Goal: Task Accomplishment & Management: Use online tool/utility

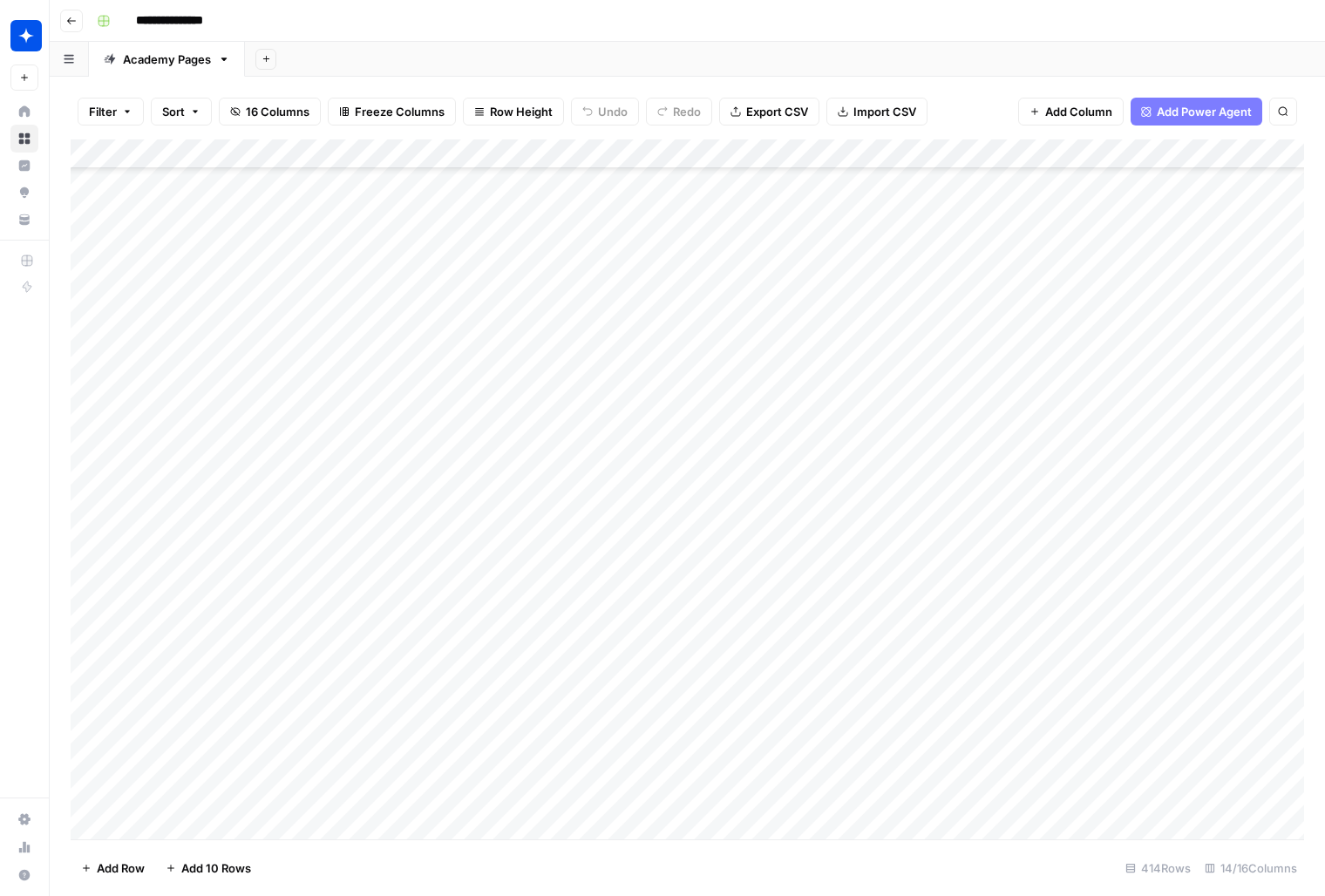
scroll to position [1254, 0]
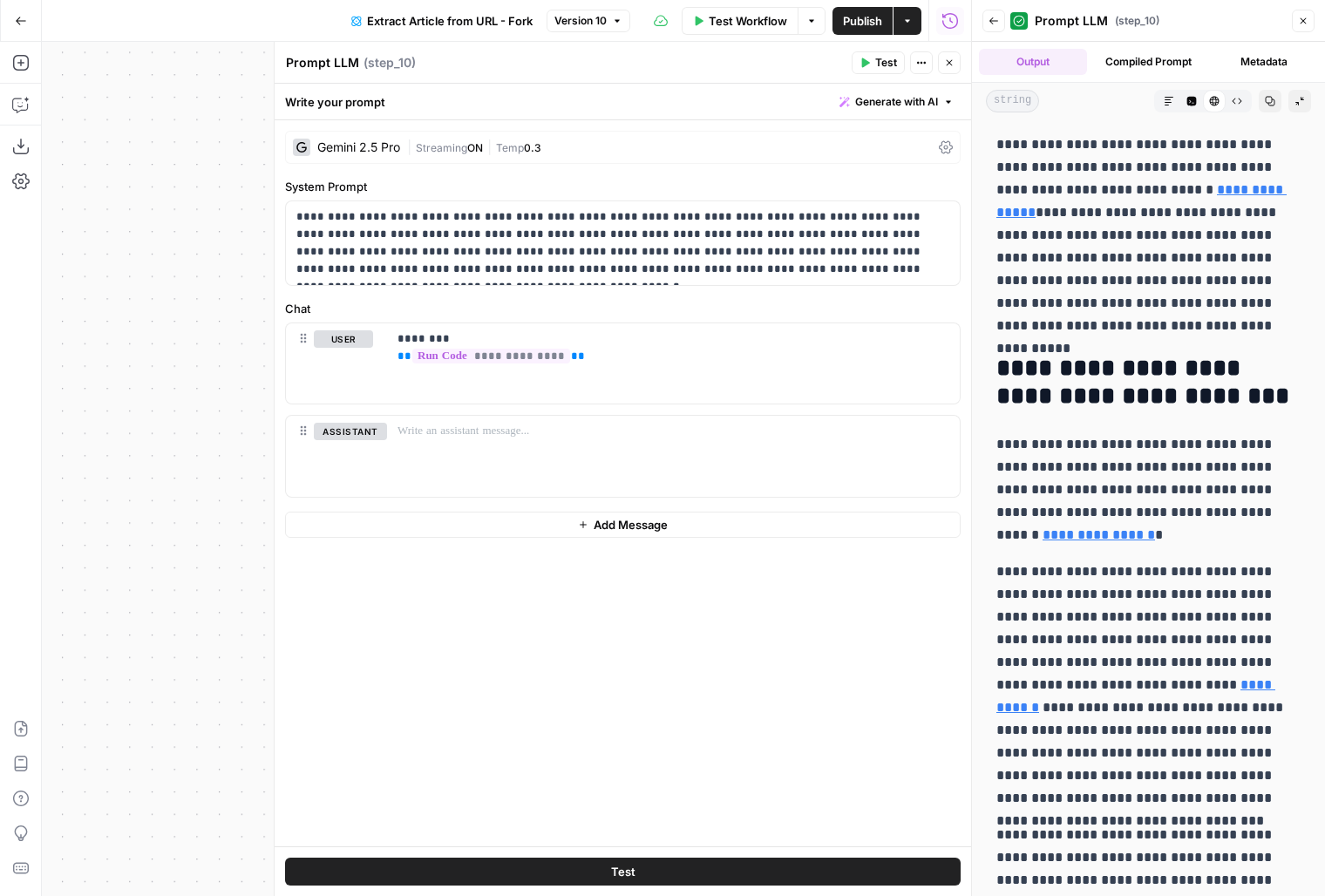
scroll to position [1644, 0]
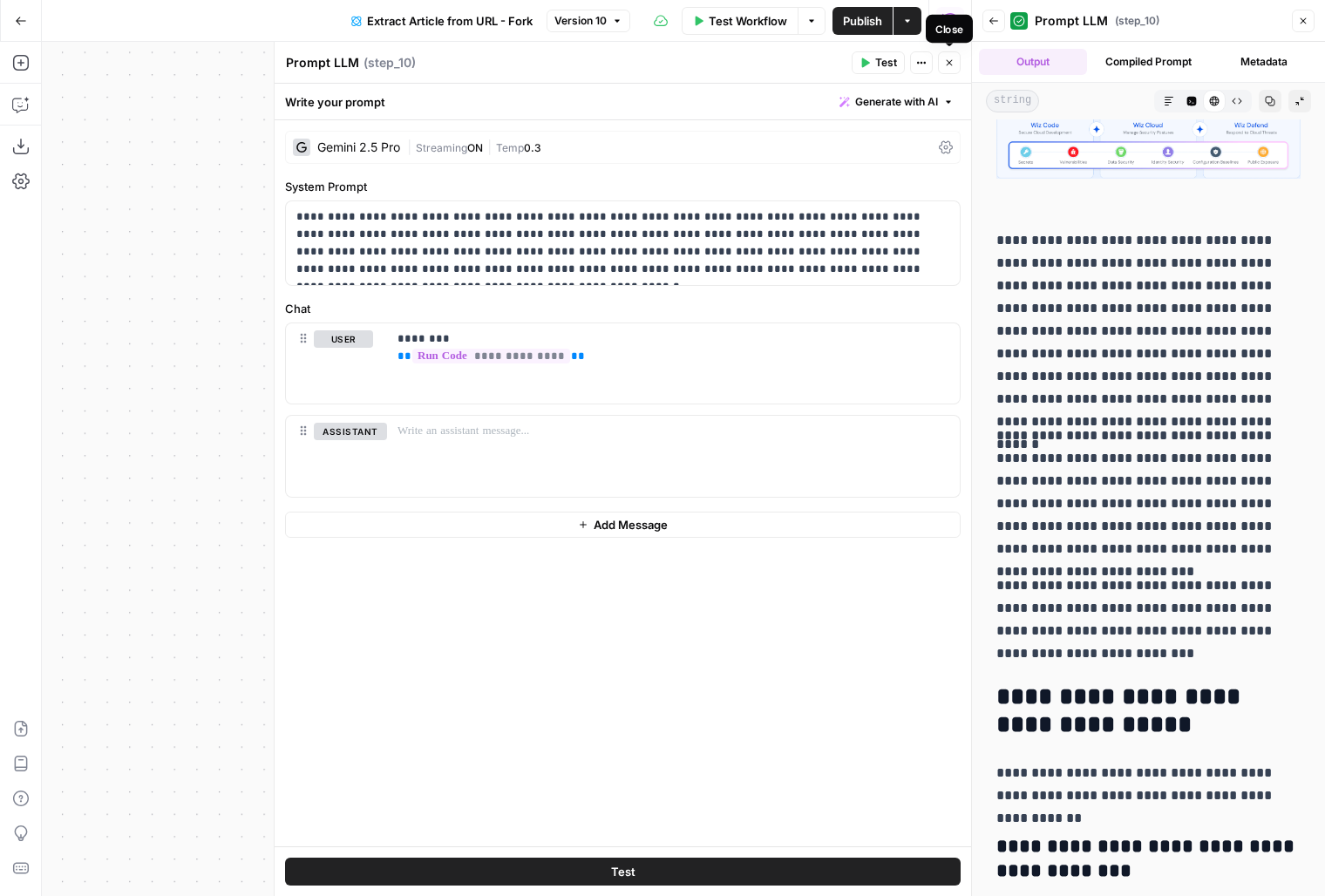
click at [949, 70] on button "Close" at bounding box center [950, 63] width 23 height 23
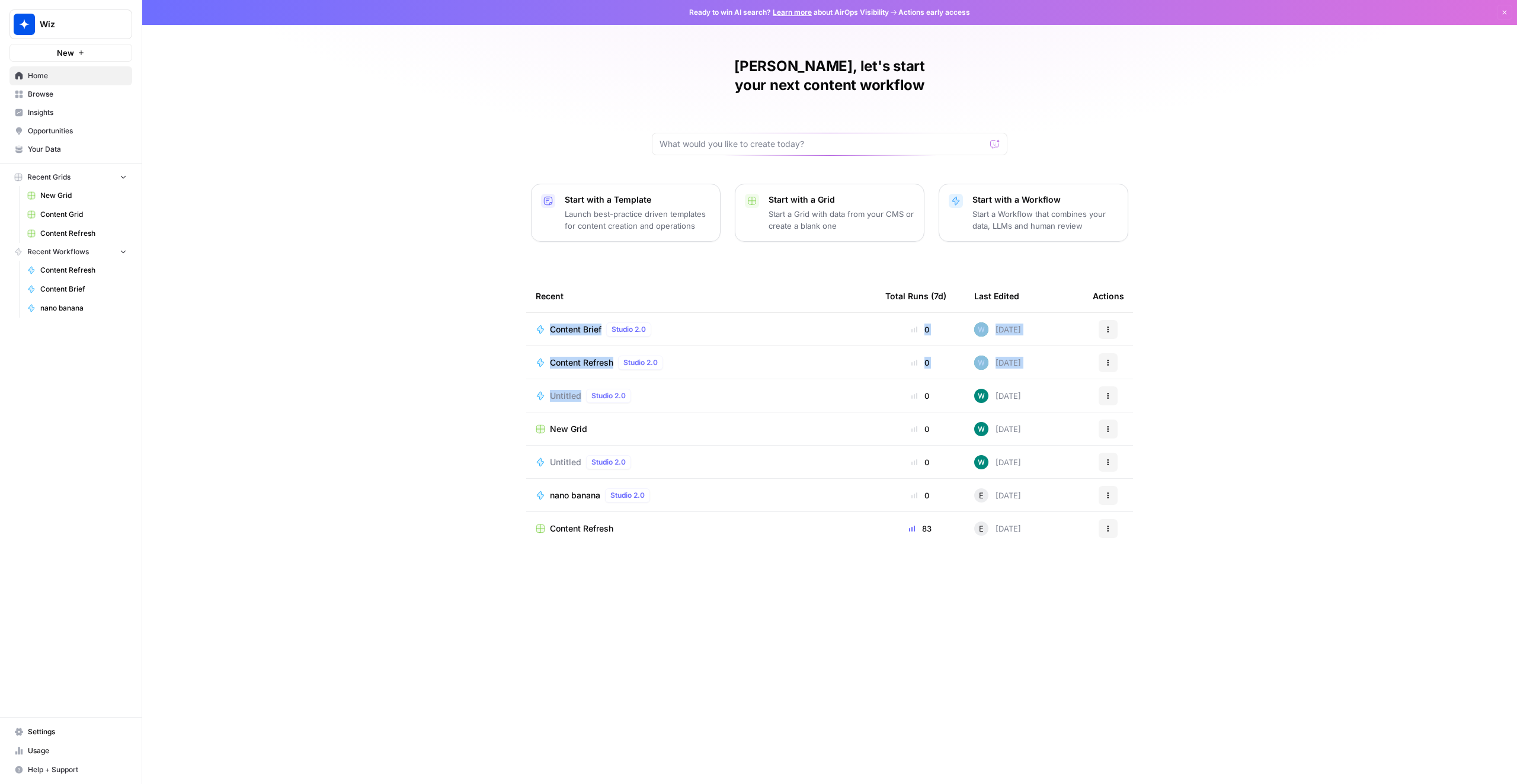
drag, startPoint x: 490, startPoint y: 468, endPoint x: 593, endPoint y: 359, distance: 150.0
click at [549, 388] on div "[PERSON_NAME], let's start your next content workflow Start with a Template Lau…" at bounding box center [829, 392] width 1375 height 784
click at [584, 355] on div "Content Refresh Studio 2.0" at bounding box center [609, 362] width 118 height 14
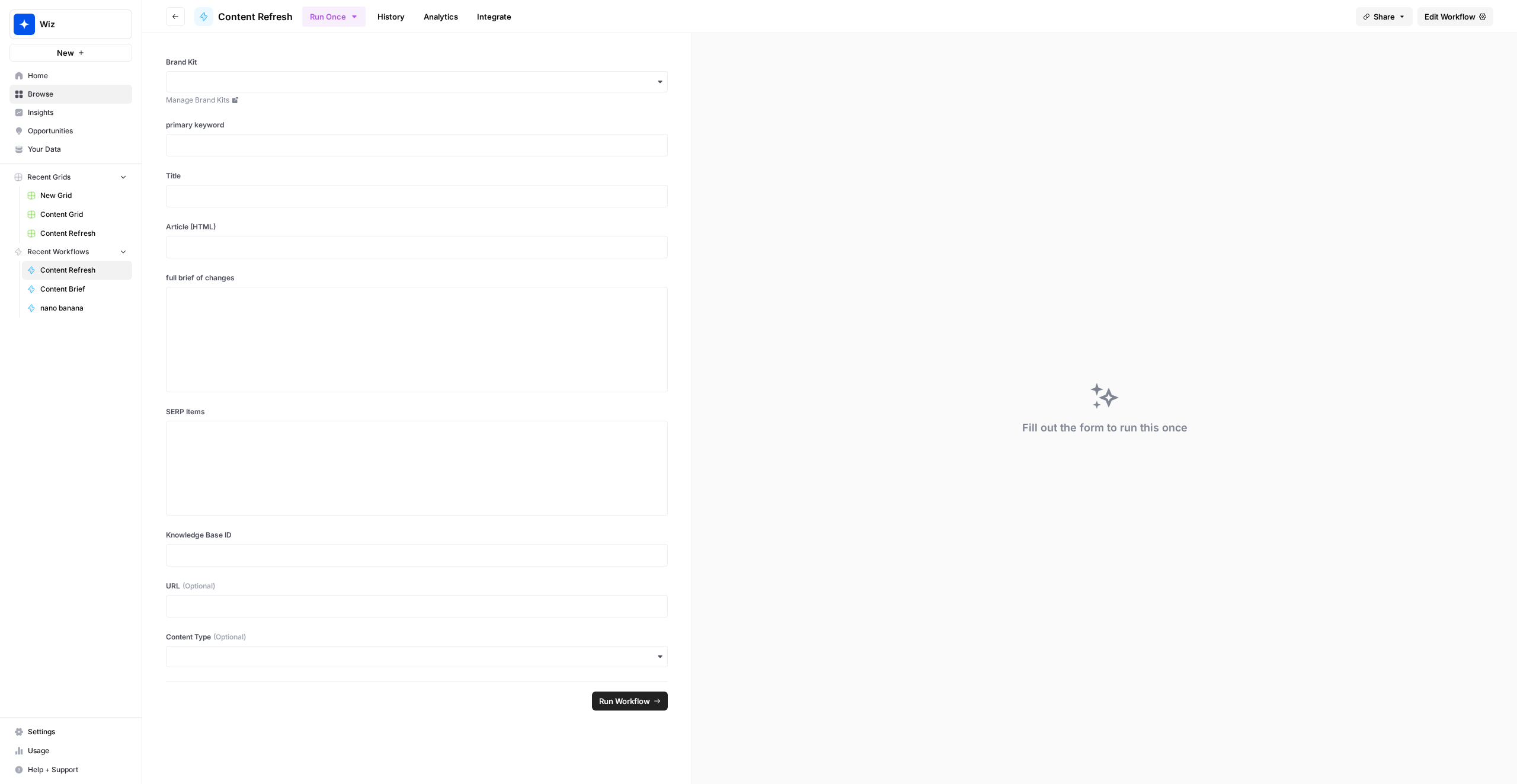
click at [1450, 22] on span "Edit Workflow" at bounding box center [1450, 17] width 51 height 12
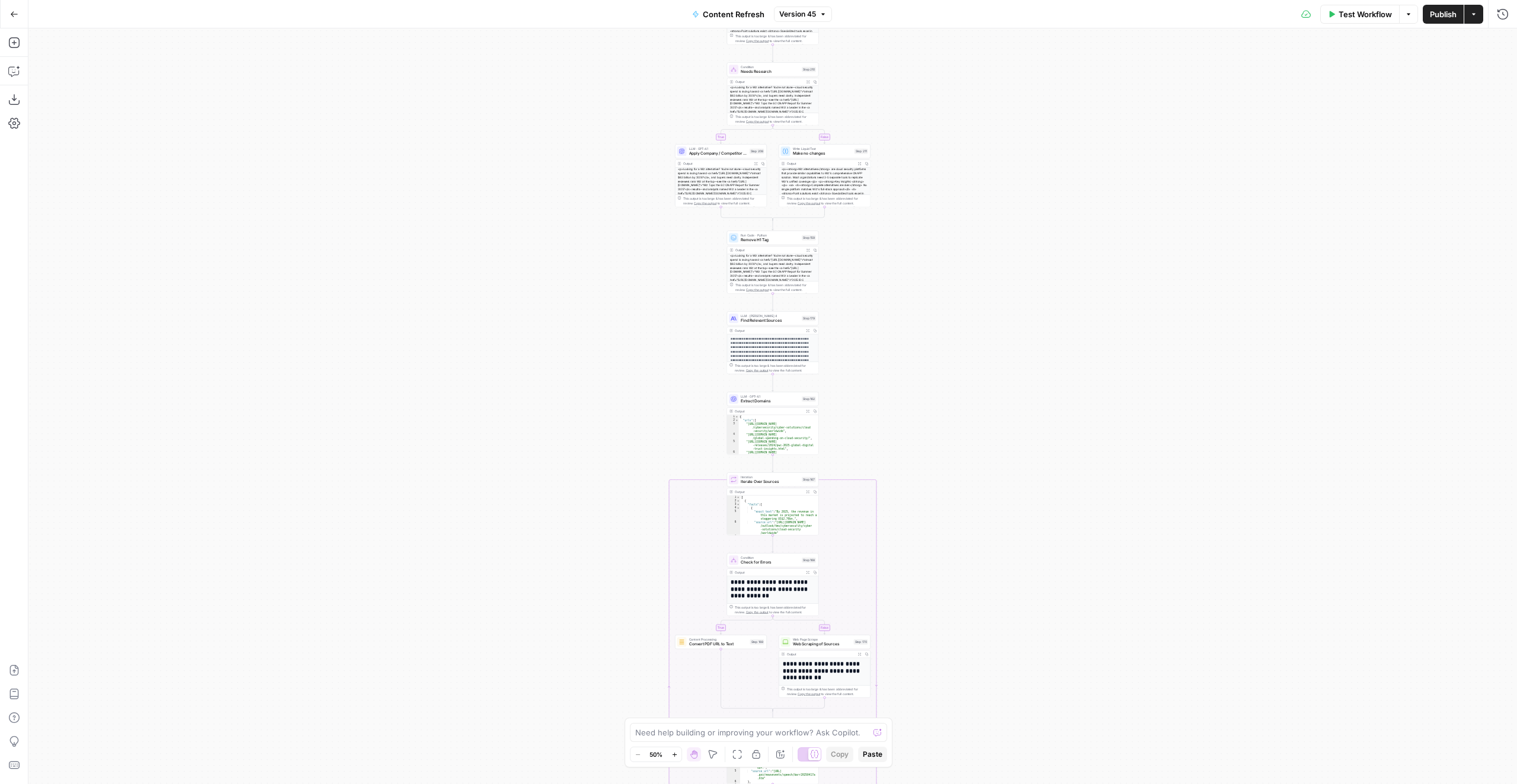
drag, startPoint x: 990, startPoint y: 287, endPoint x: 989, endPoint y: 736, distance: 449.0
click at [990, 743] on div "true false true false true false true false Workflow Set Inputs Inputs LLM · GP…" at bounding box center [772, 406] width 1488 height 755
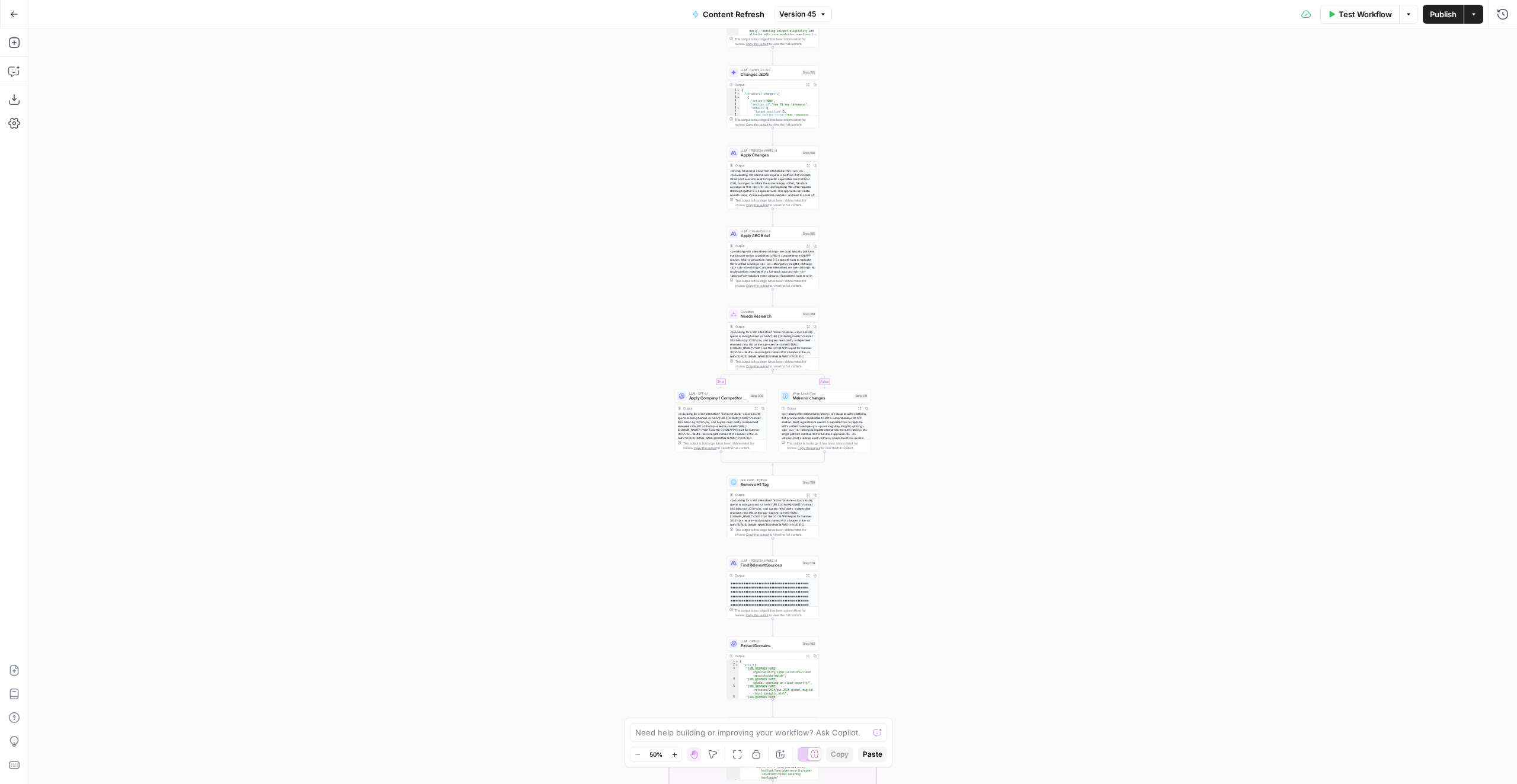
click at [934, 552] on div "true false true false true false true false Workflow Set Inputs Inputs LLM · GP…" at bounding box center [772, 406] width 1488 height 755
click at [759, 238] on span "Apply AEO Brief" at bounding box center [770, 235] width 58 height 6
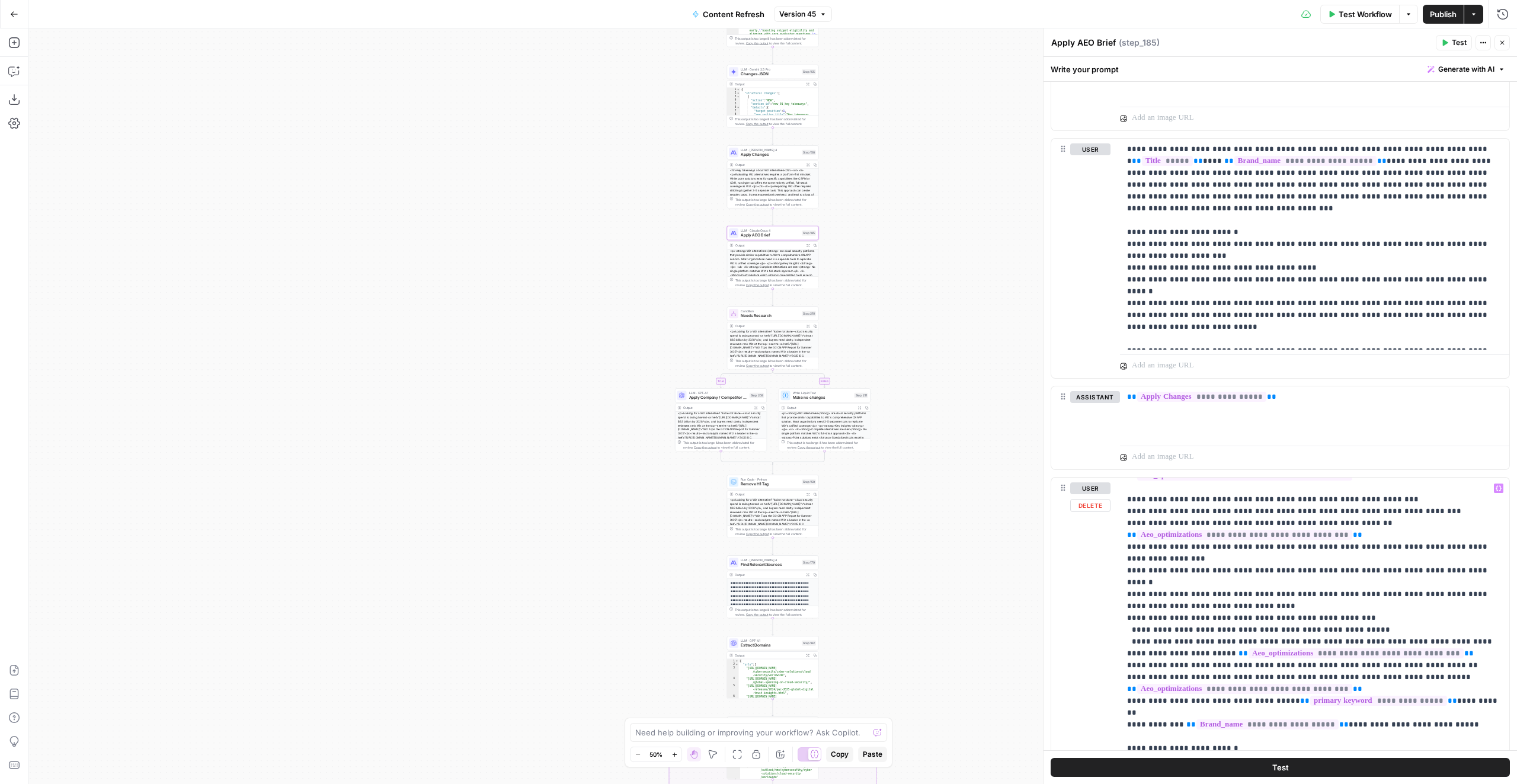
scroll to position [1599, 0]
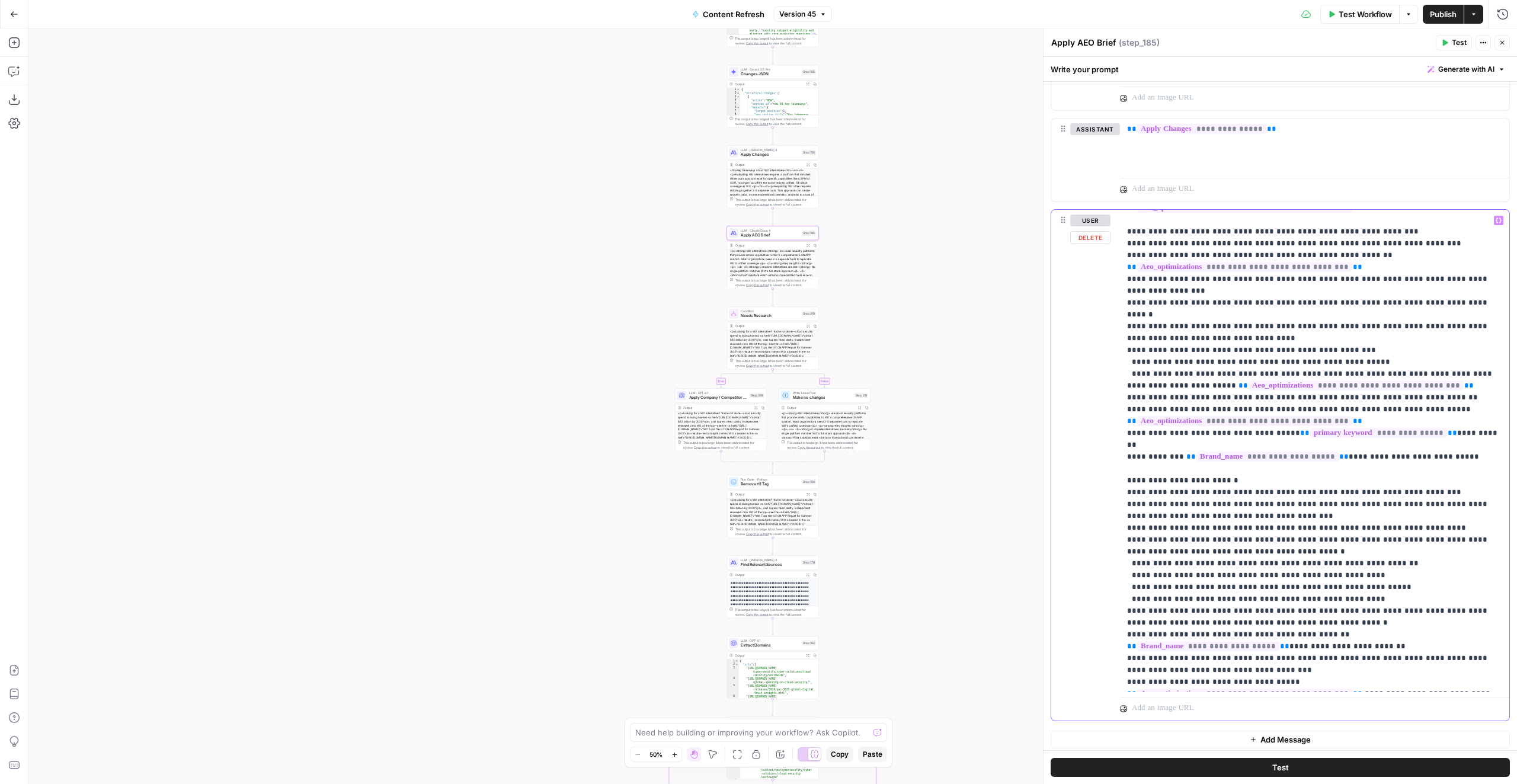
click at [1421, 500] on p "**********" at bounding box center [1315, 326] width 376 height 723
click at [1188, 124] on span "**********" at bounding box center [1201, 129] width 129 height 10
click at [1022, 172] on div "<h 2 >Key takeaways about Wiz alternatives</h 2 > <ul> <li><p>Evaluating Wiz al…" at bounding box center [980, 269] width 240 height 256
type textarea "**********"
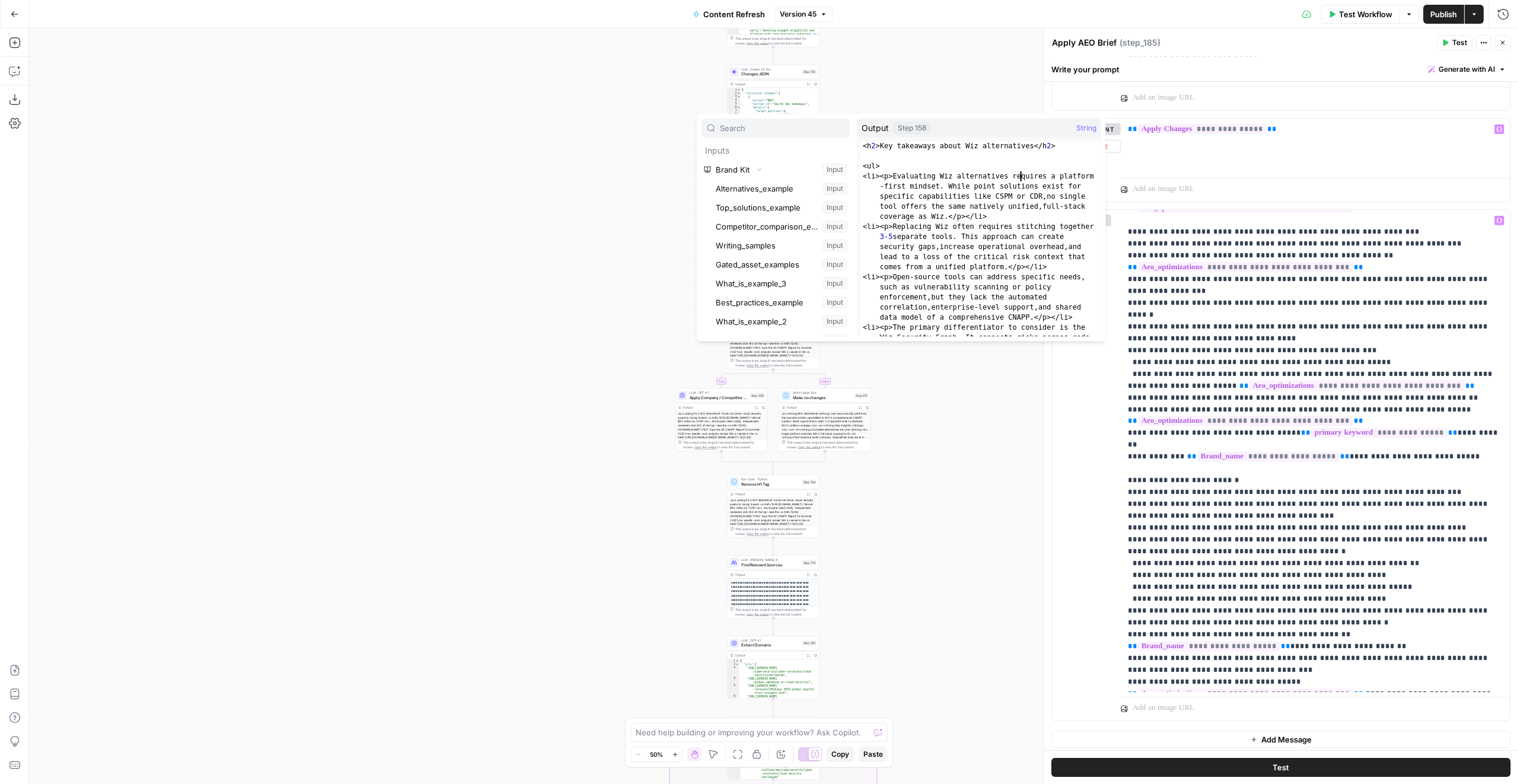
scroll to position [40120, 0]
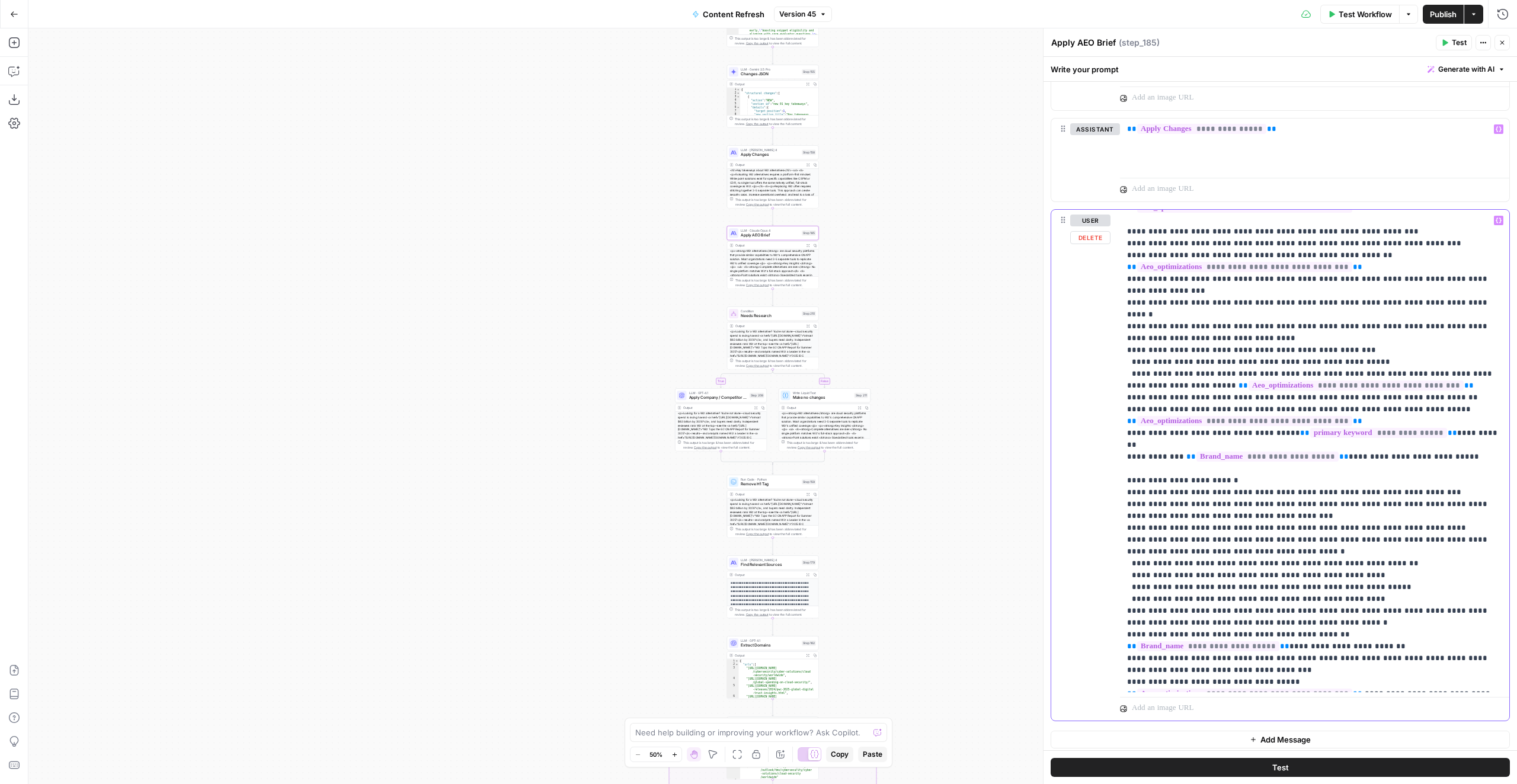
click at [1372, 326] on p "**********" at bounding box center [1315, 326] width 376 height 723
click at [1422, 322] on p "**********" at bounding box center [1315, 326] width 376 height 723
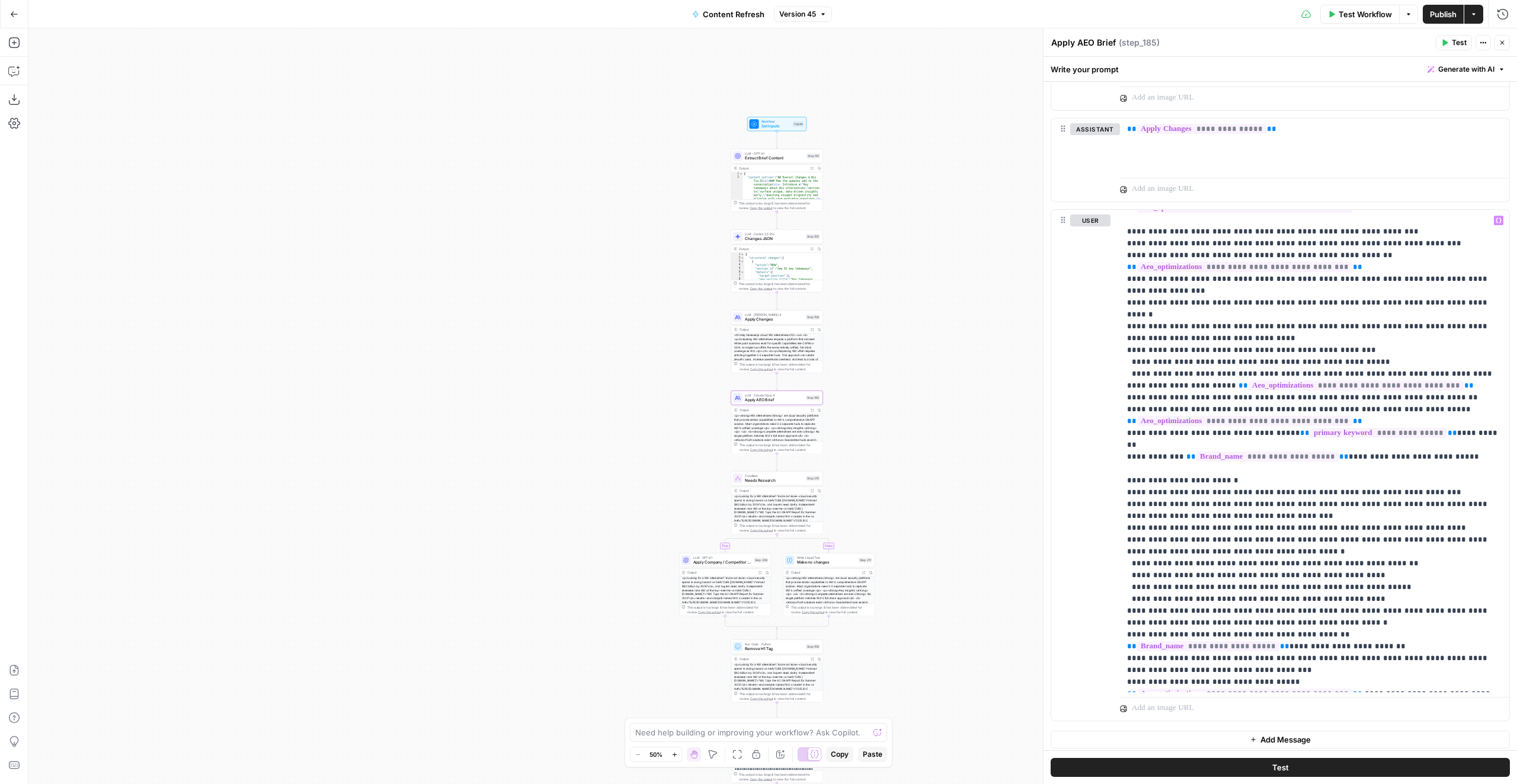
drag, startPoint x: 940, startPoint y: 249, endPoint x: 938, endPoint y: 403, distance: 154.0
click at [944, 406] on div "true false true false false true false true Workflow Set Inputs Inputs LLM · GP…" at bounding box center [772, 406] width 1488 height 755
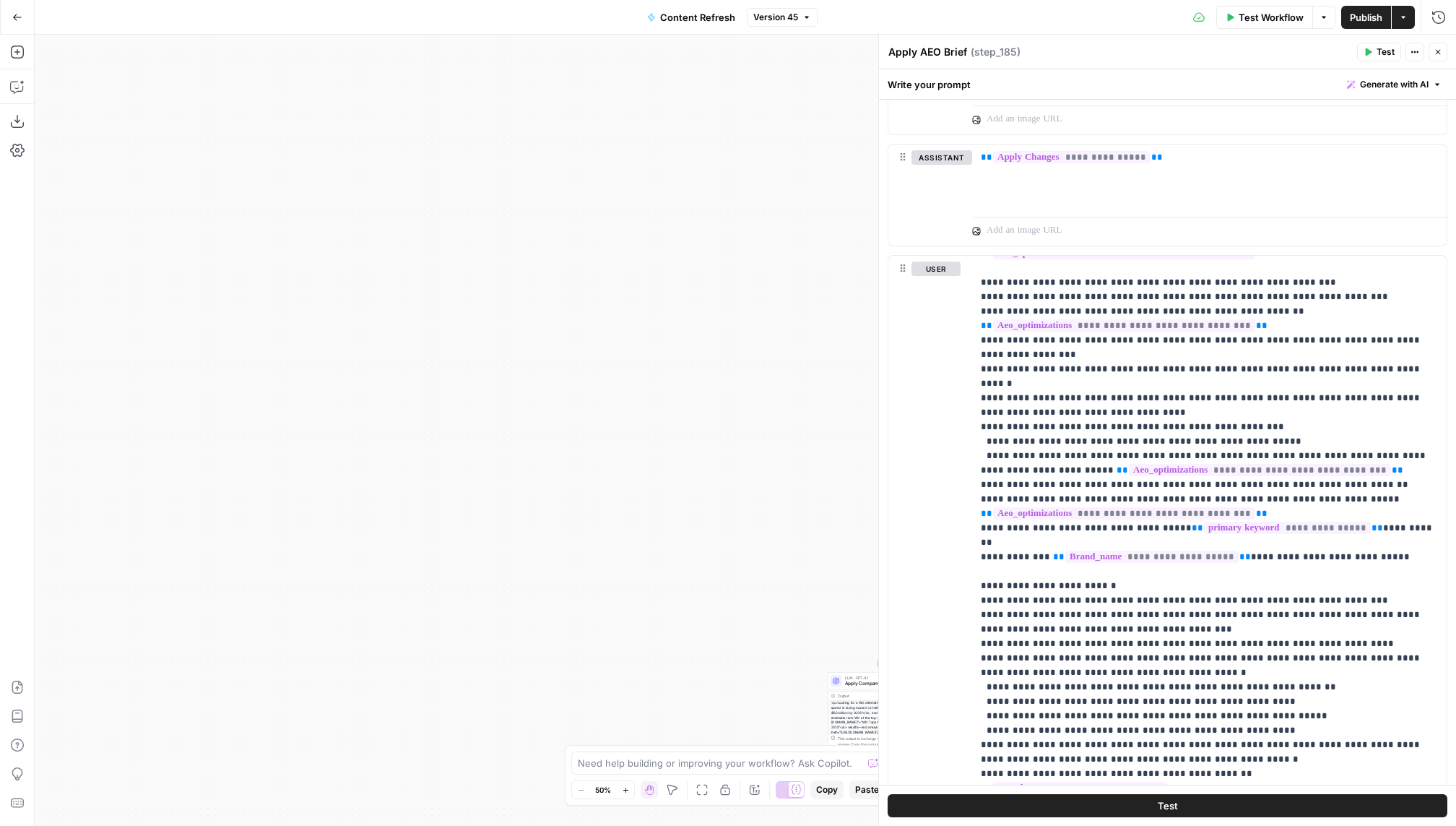
scroll to position [304, 0]
click at [1196, 319] on span "**********" at bounding box center [1124, 325] width 262 height 12
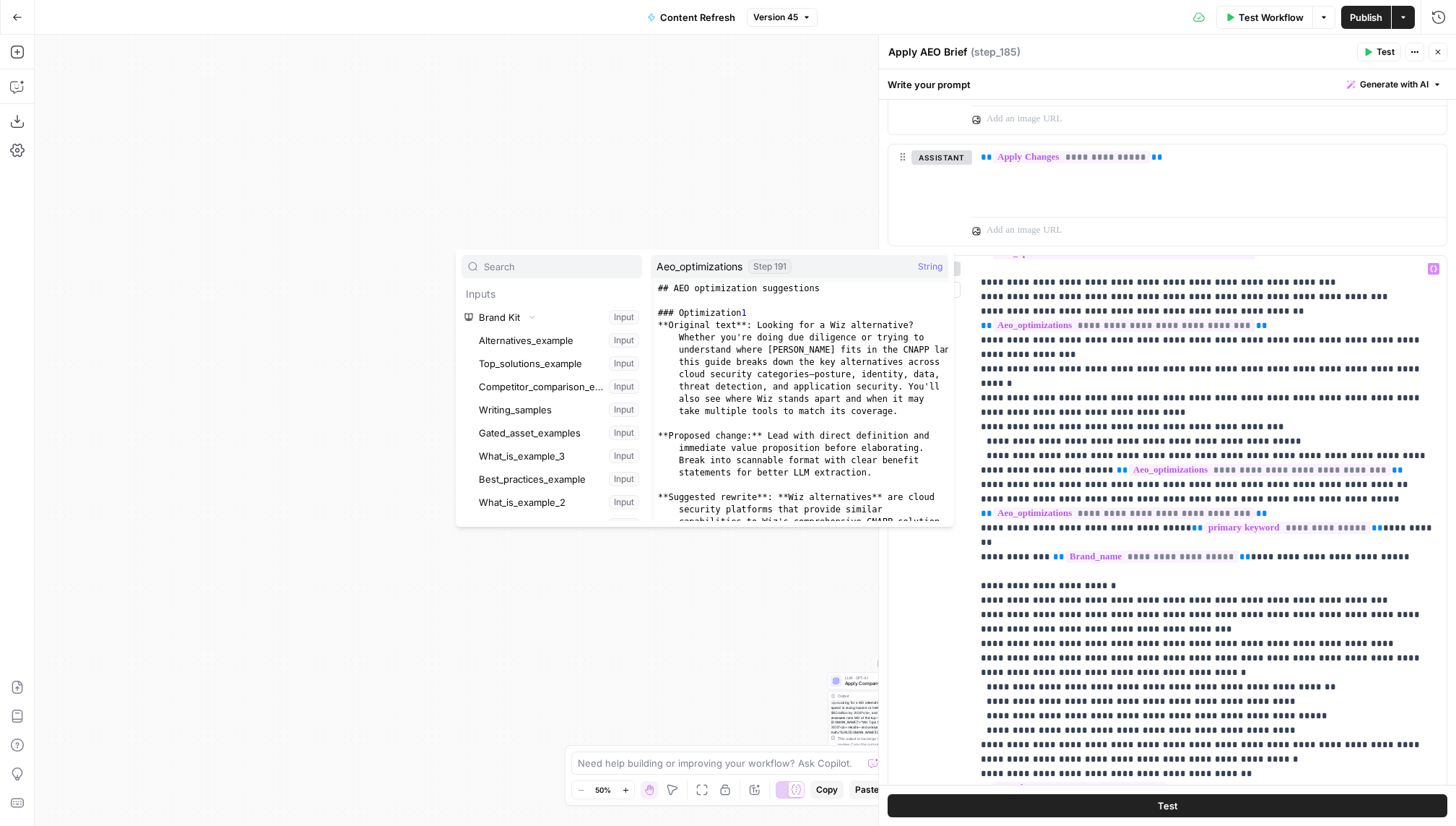
scroll to position [47394, 0]
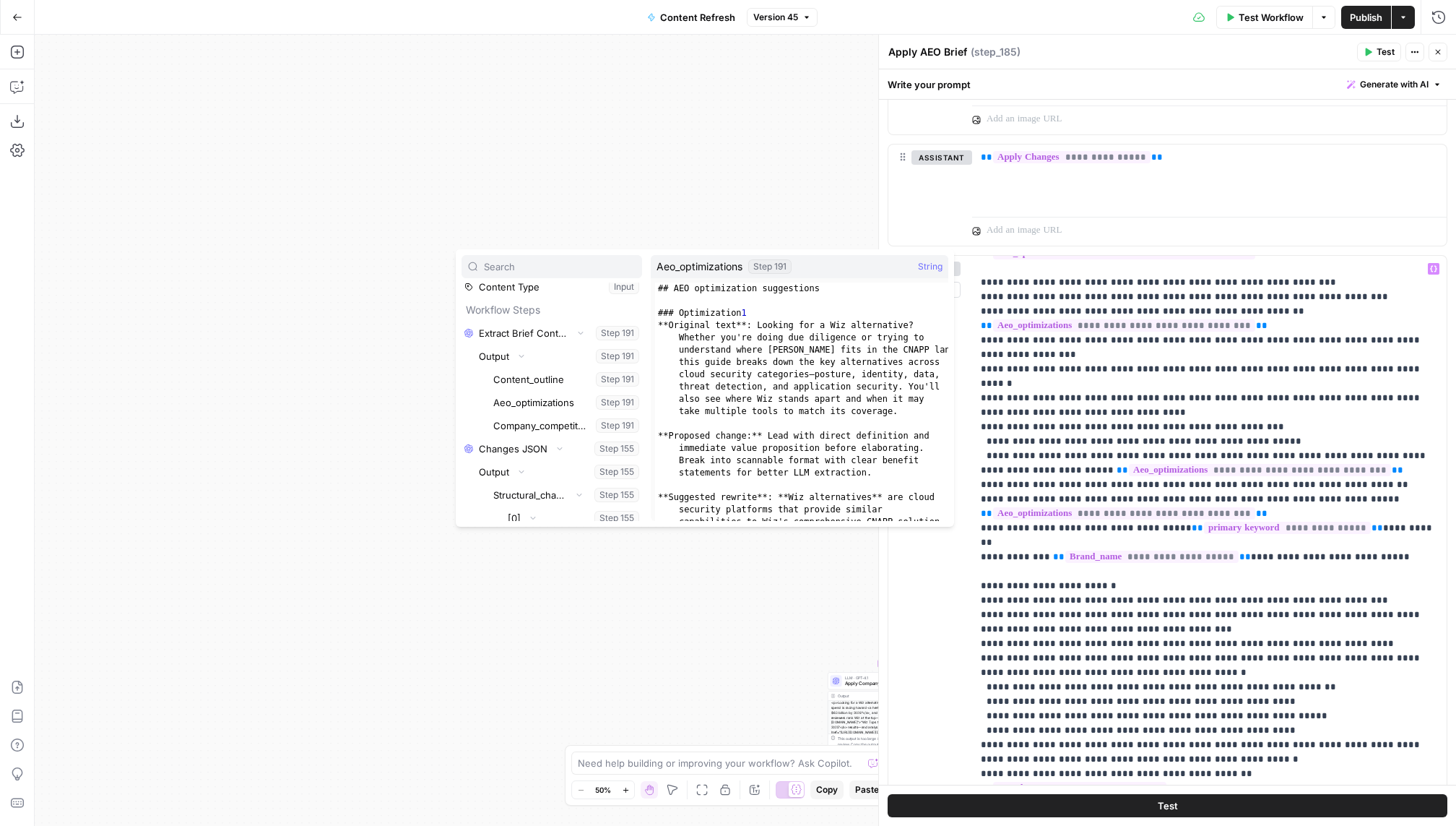
click at [822, 352] on div "## AEO optimization suggestions ### Optimization 1 **Original text**: Looking f…" at bounding box center [801, 438] width 293 height 312
type textarea "***"
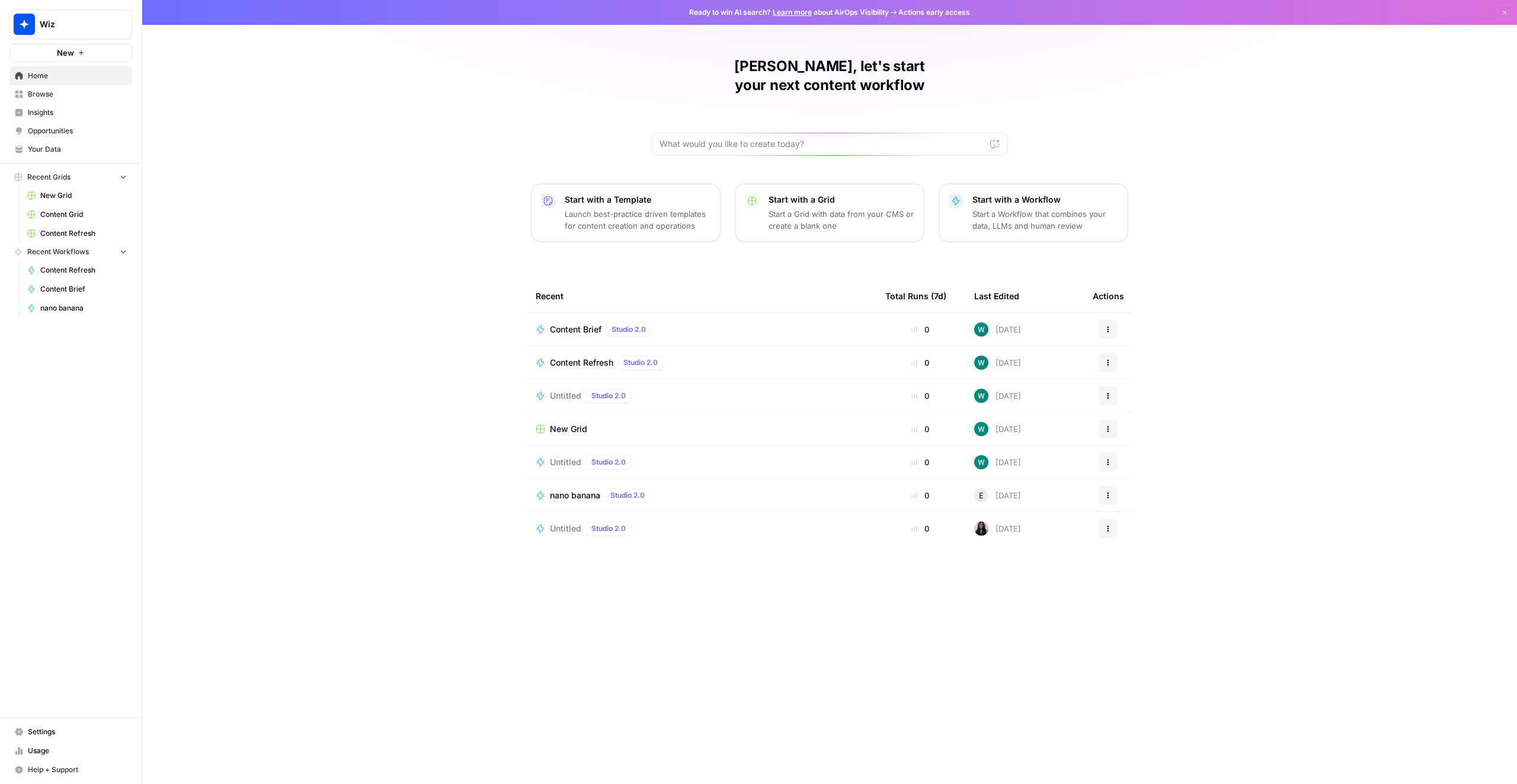
click at [1313, 557] on div "William, let's start your next content workflow Start with a Template Launch be…" at bounding box center [829, 392] width 1375 height 784
click at [99, 98] on span "Browse" at bounding box center [77, 95] width 99 height 11
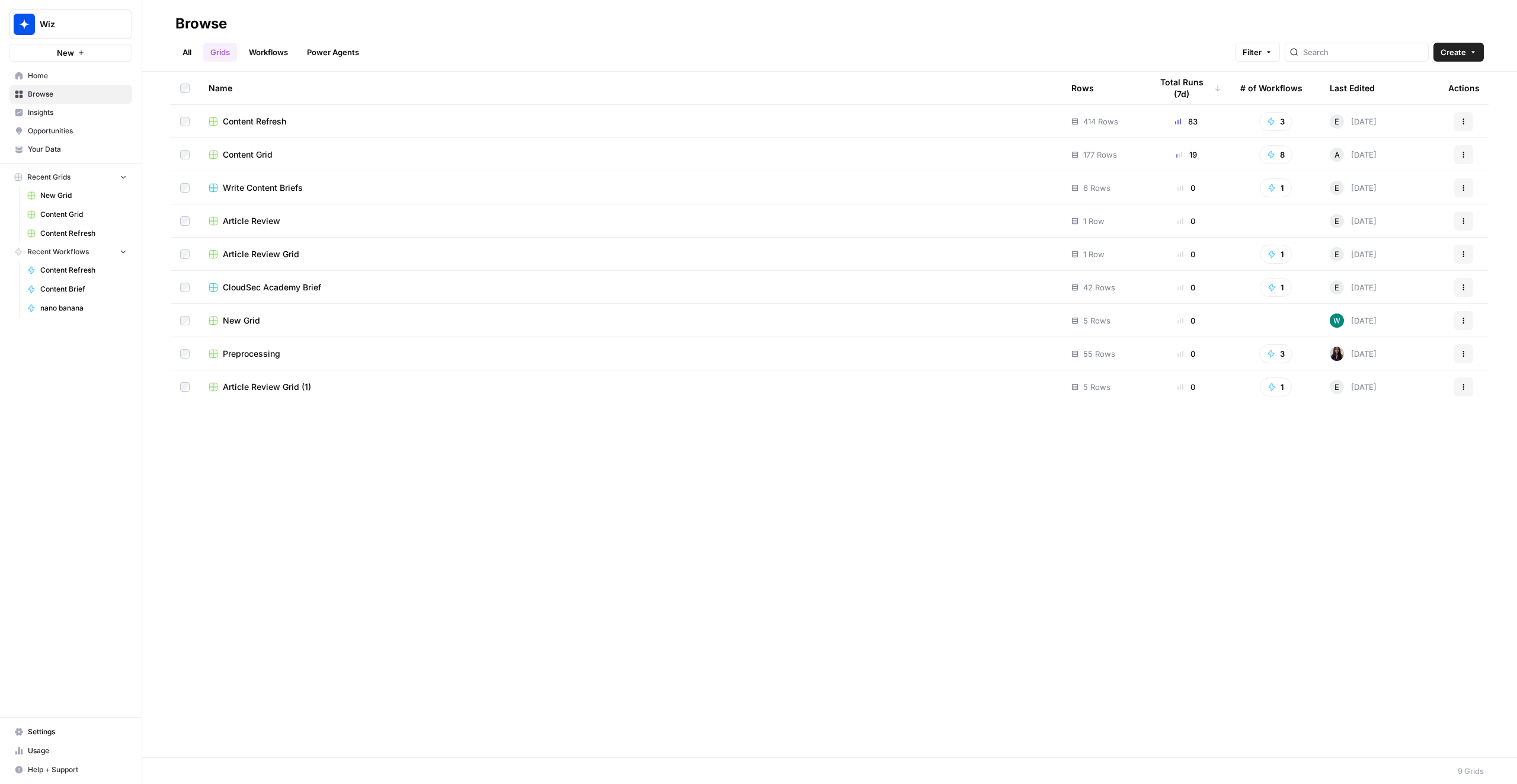
click at [364, 152] on div "Content Grid" at bounding box center [630, 155] width 844 height 12
click at [268, 116] on span "Content Refresh" at bounding box center [254, 122] width 63 height 12
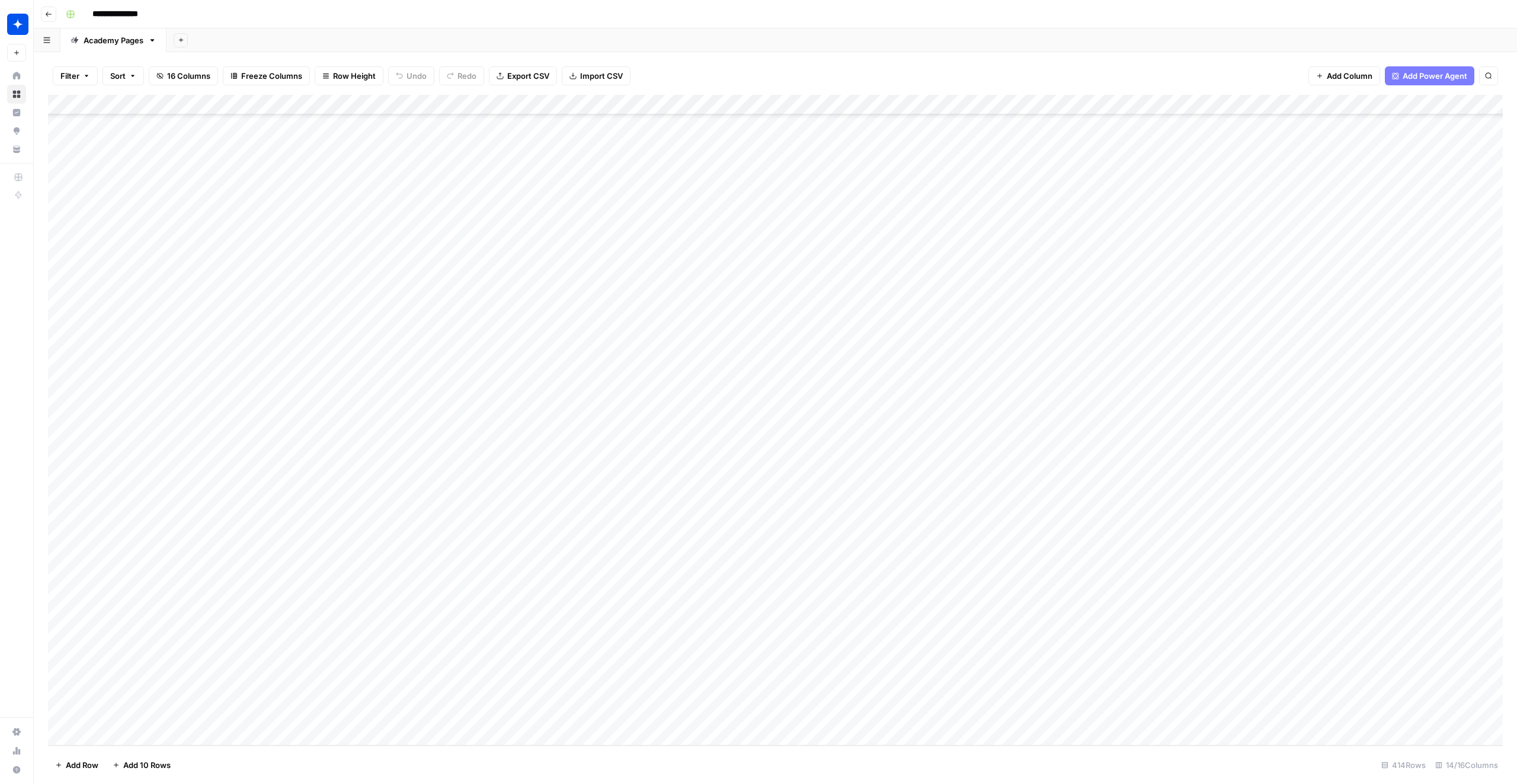
scroll to position [7725, 0]
click at [329, 581] on div "Add Column" at bounding box center [775, 420] width 1454 height 650
click at [1174, 571] on div "Add Column" at bounding box center [775, 420] width 1454 height 650
click at [1389, 575] on div "Add Column" at bounding box center [775, 420] width 1454 height 650
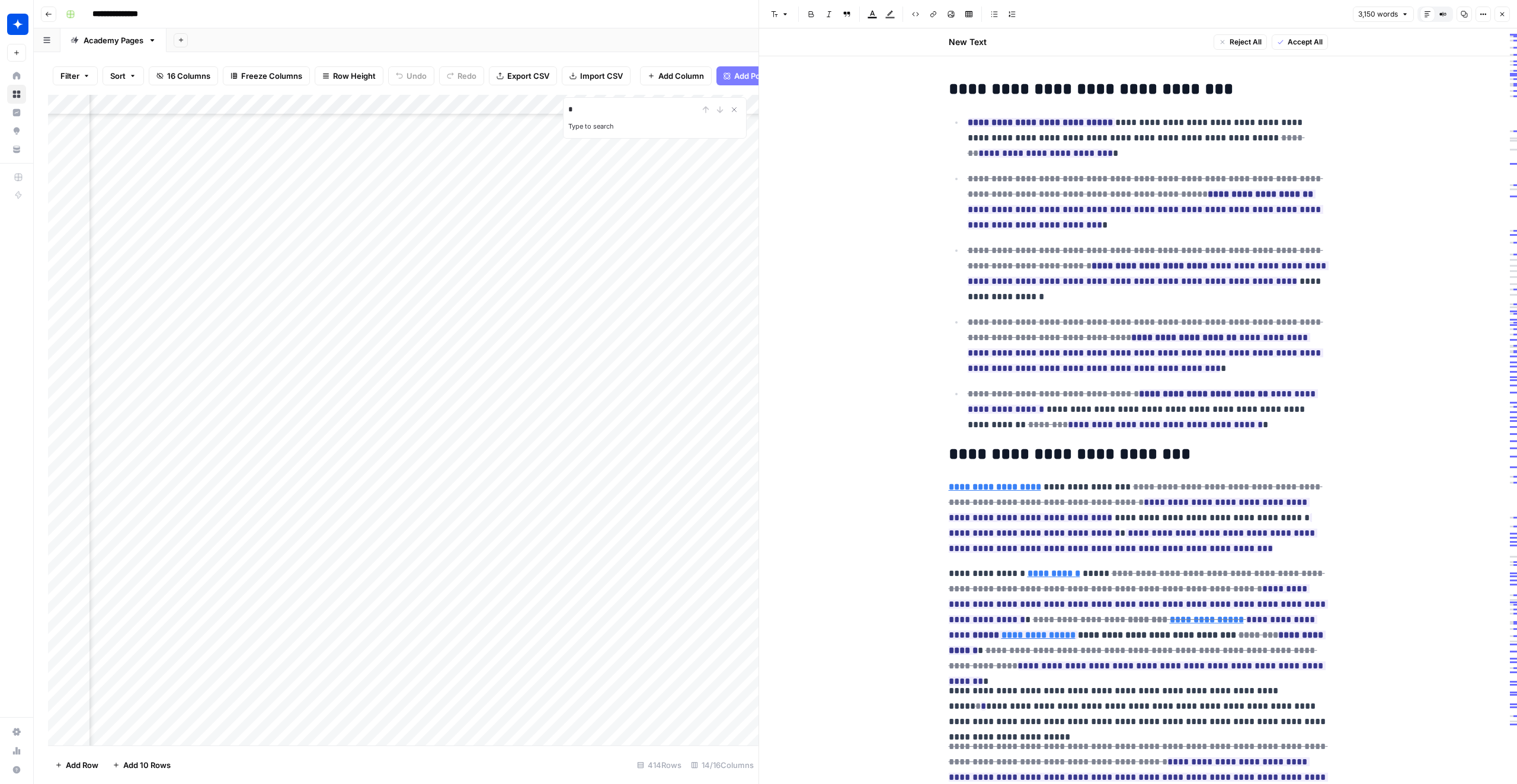
type input "*"
type input "********"
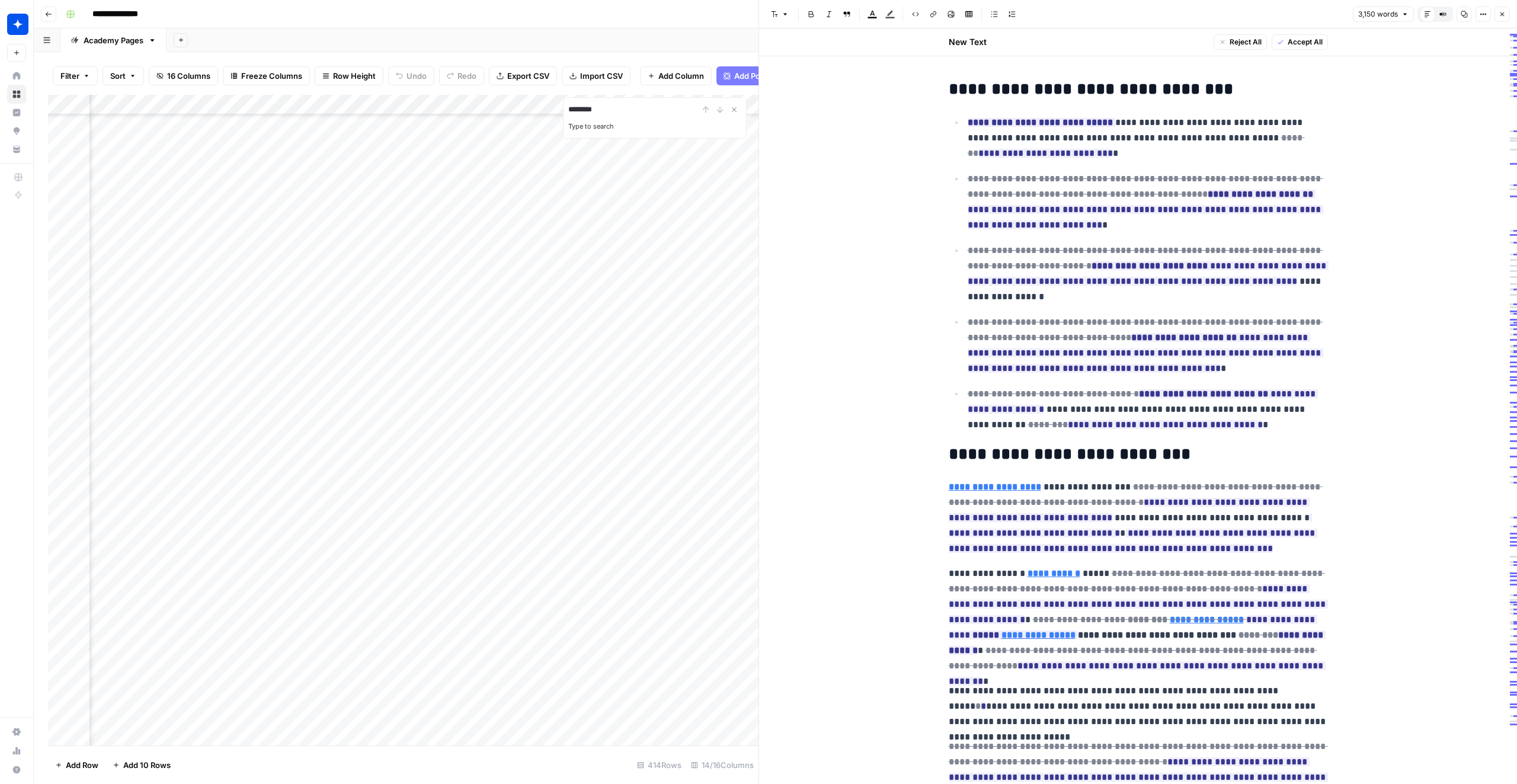
click at [1501, 14] on icon "button" at bounding box center [1502, 14] width 4 height 4
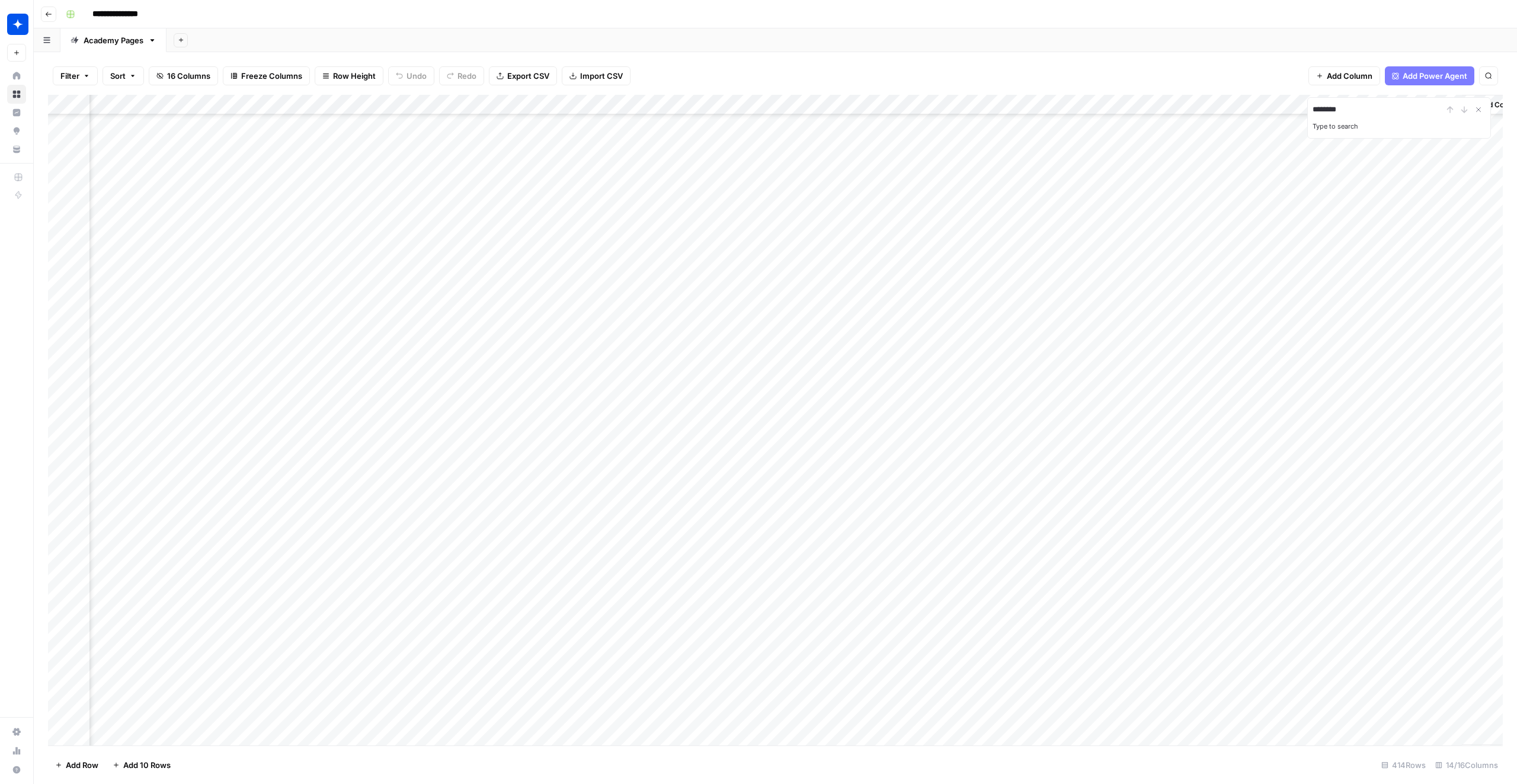
scroll to position [7725, 418]
click at [1431, 575] on div "Add Column" at bounding box center [775, 420] width 1454 height 650
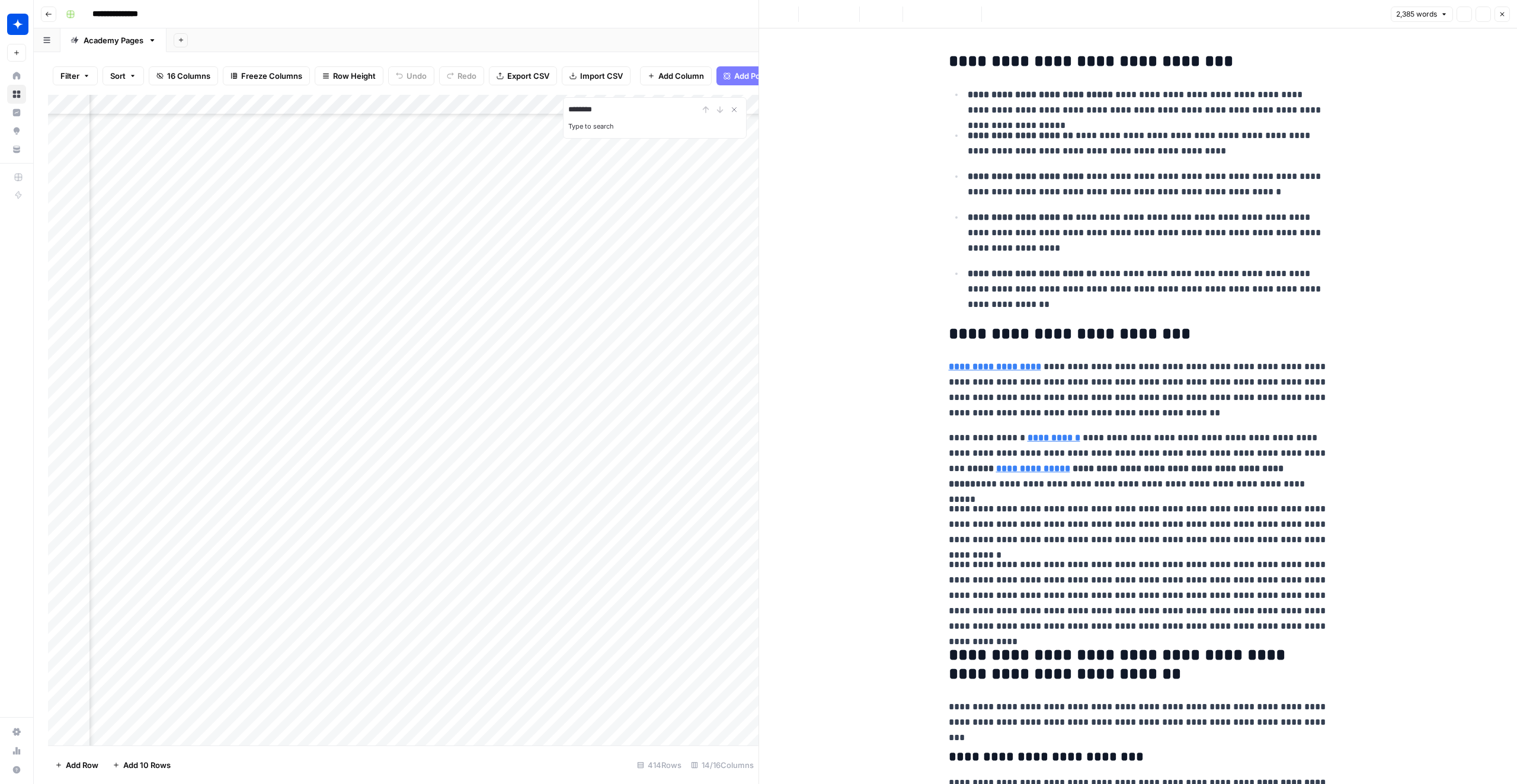
type input "key fe"
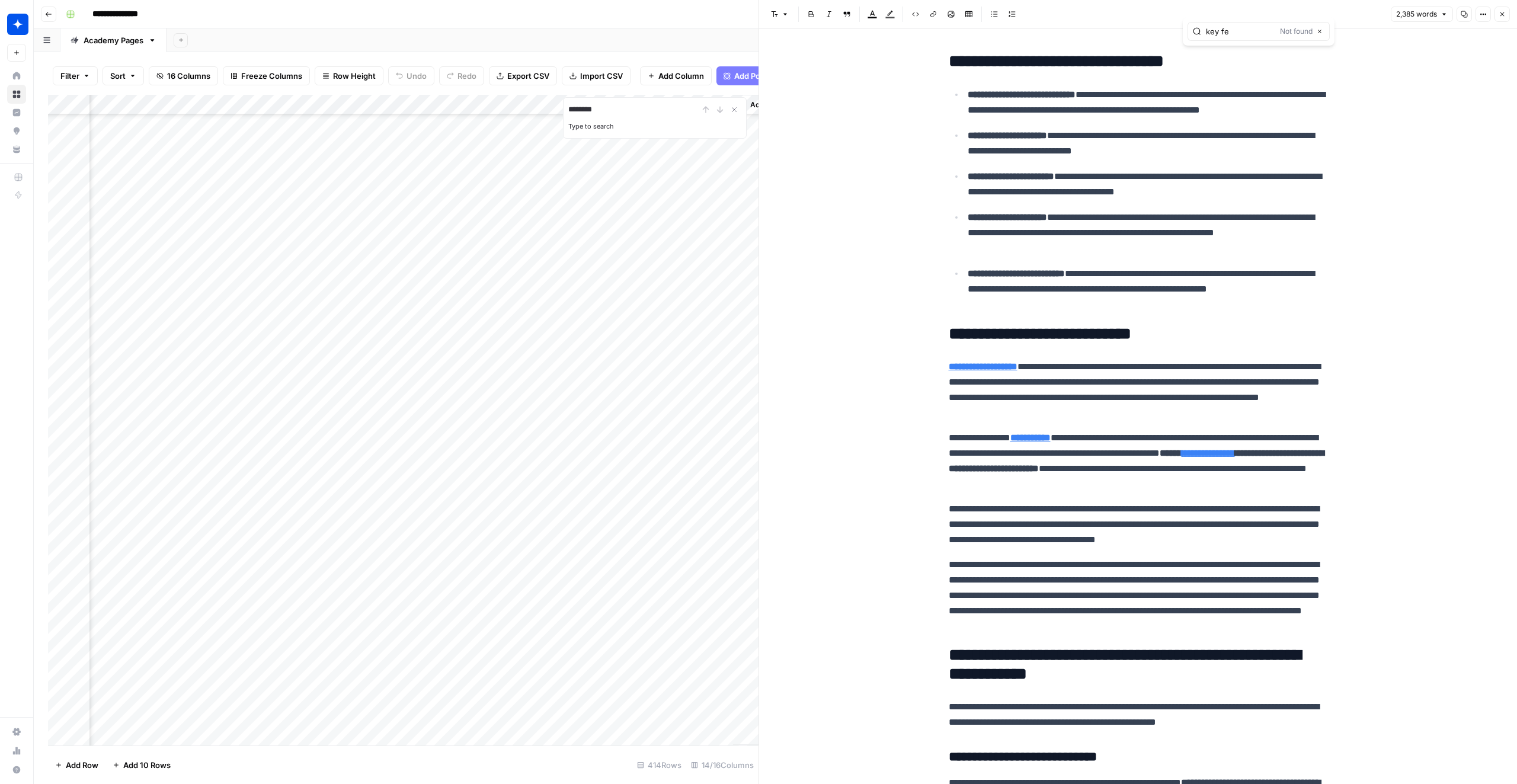
click at [722, 597] on div "Add Column" at bounding box center [403, 420] width 711 height 650
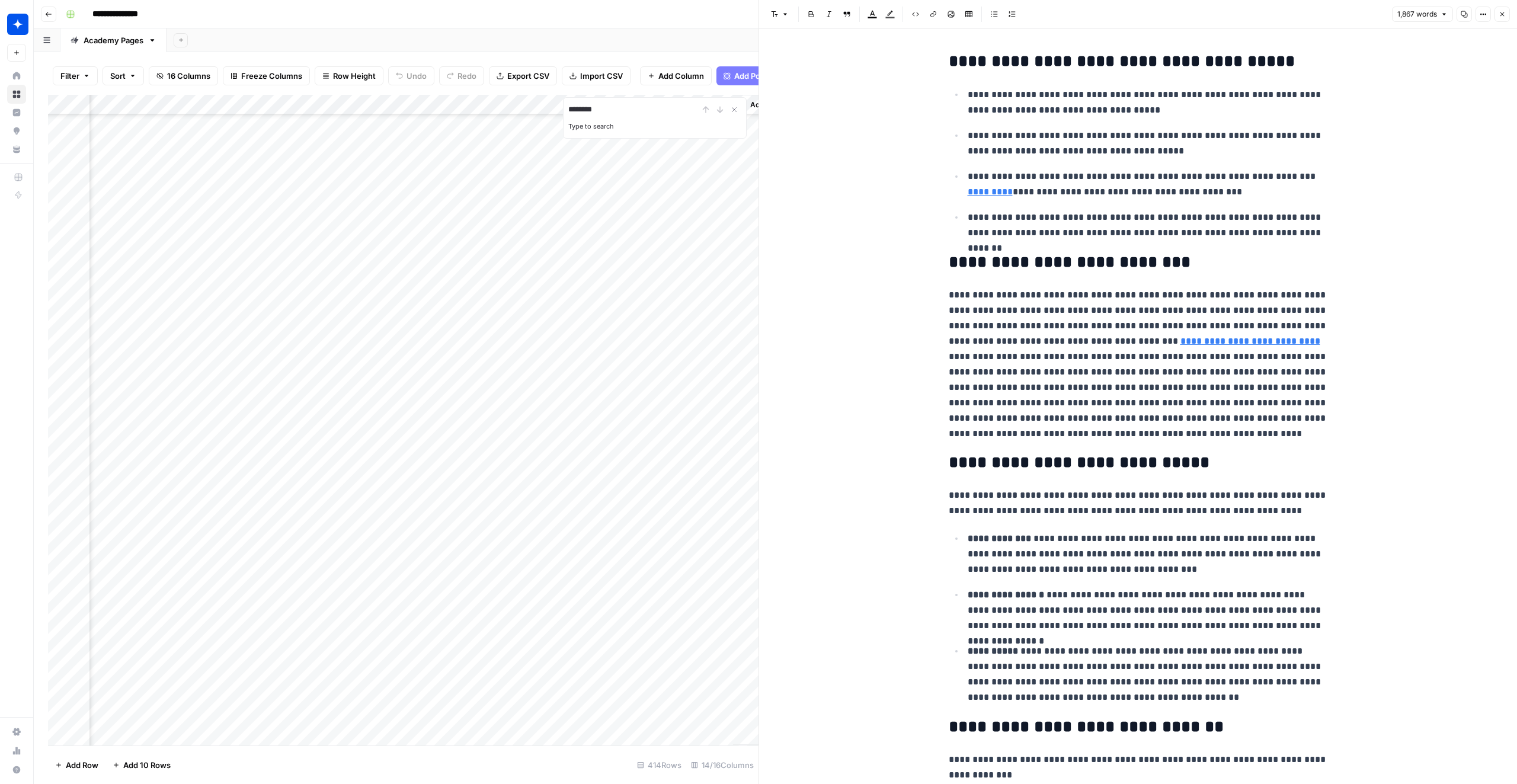
type input "key fea"
click at [1294, 26] on div "1 of 2 Previous match Next Match Replace Close" at bounding box center [1294, 31] width 61 height 11
click at [1294, 26] on button "Next Match" at bounding box center [1296, 31] width 10 height 10
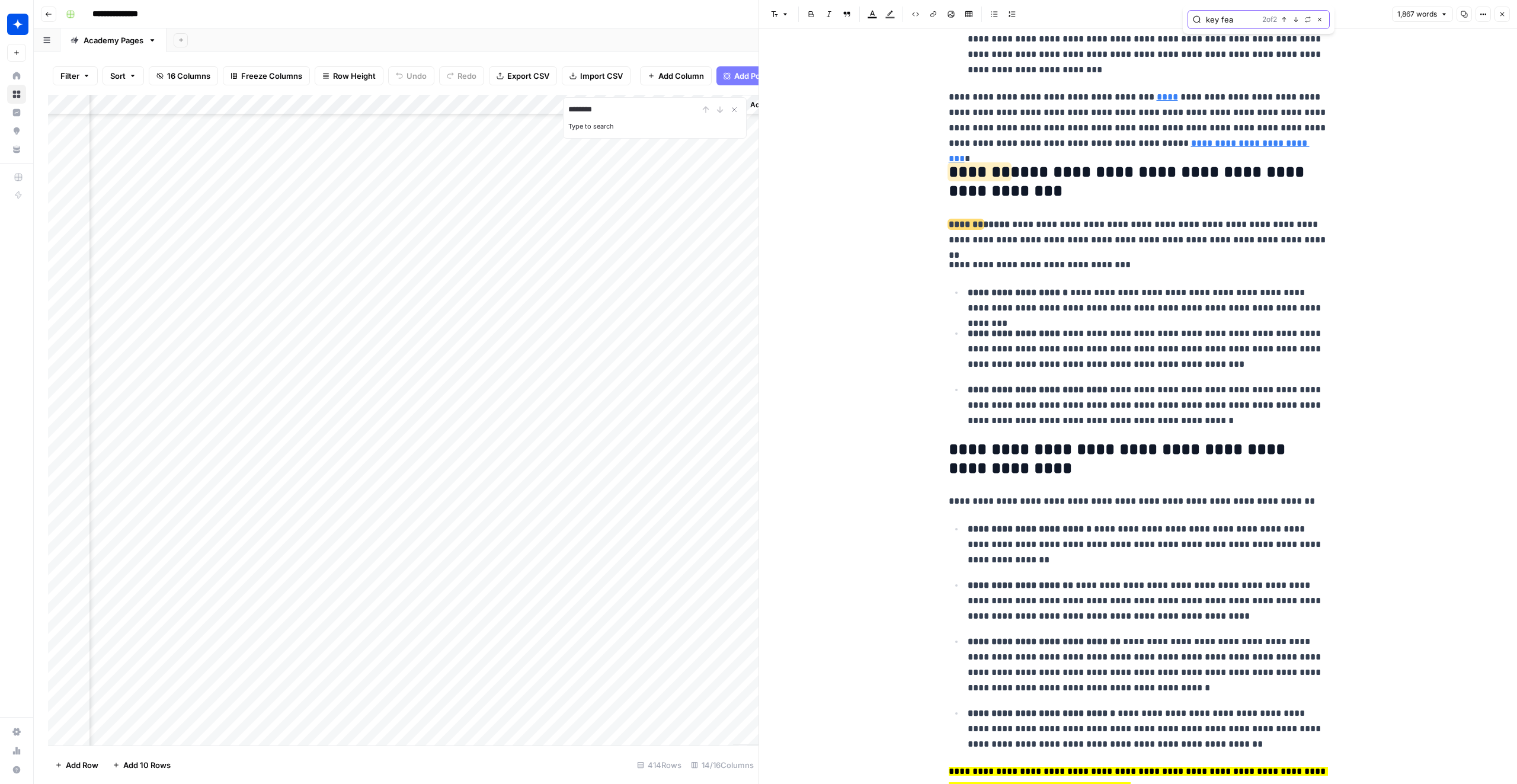
scroll to position [1330, 0]
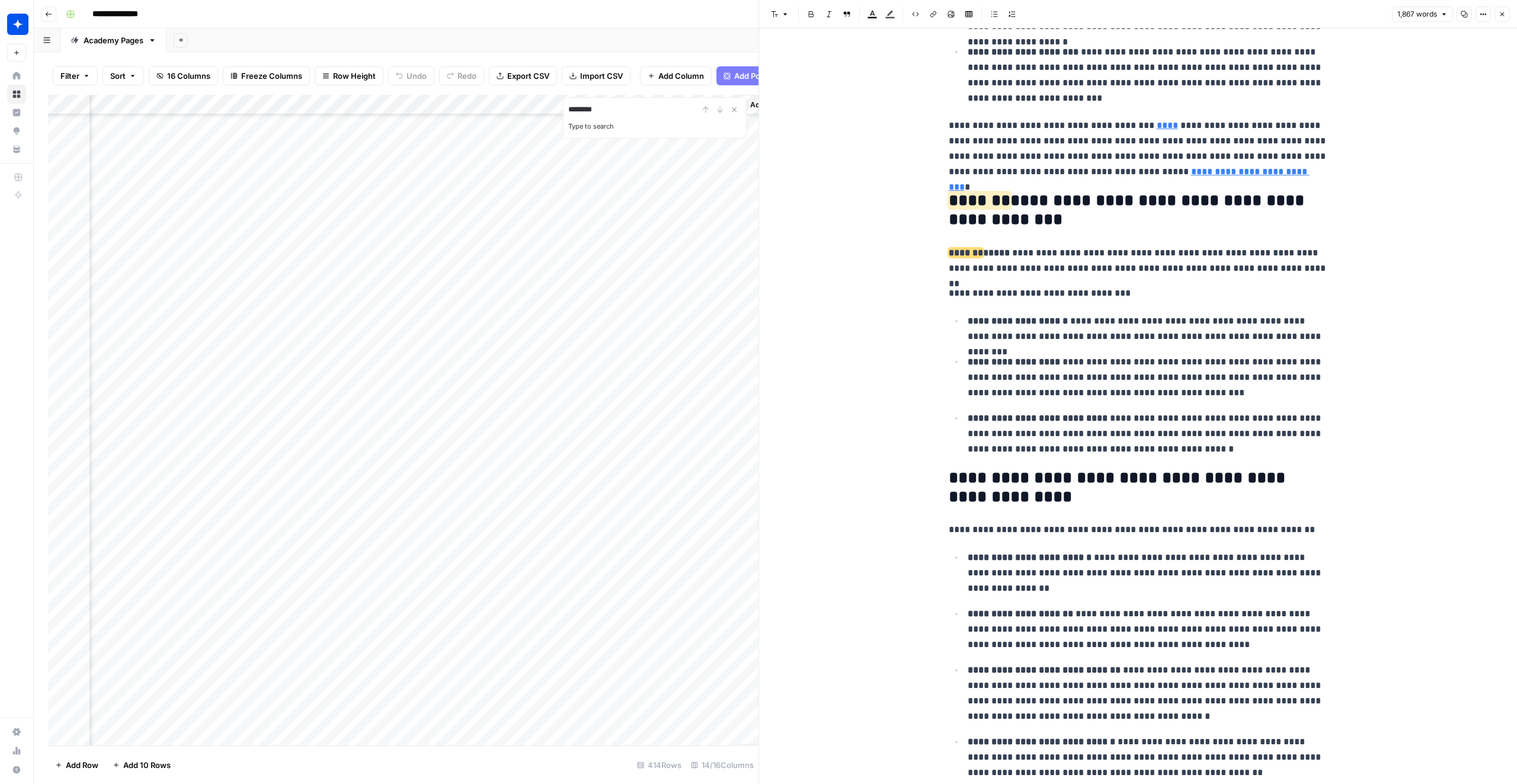
click at [1202, 263] on p "**********" at bounding box center [1138, 260] width 379 height 31
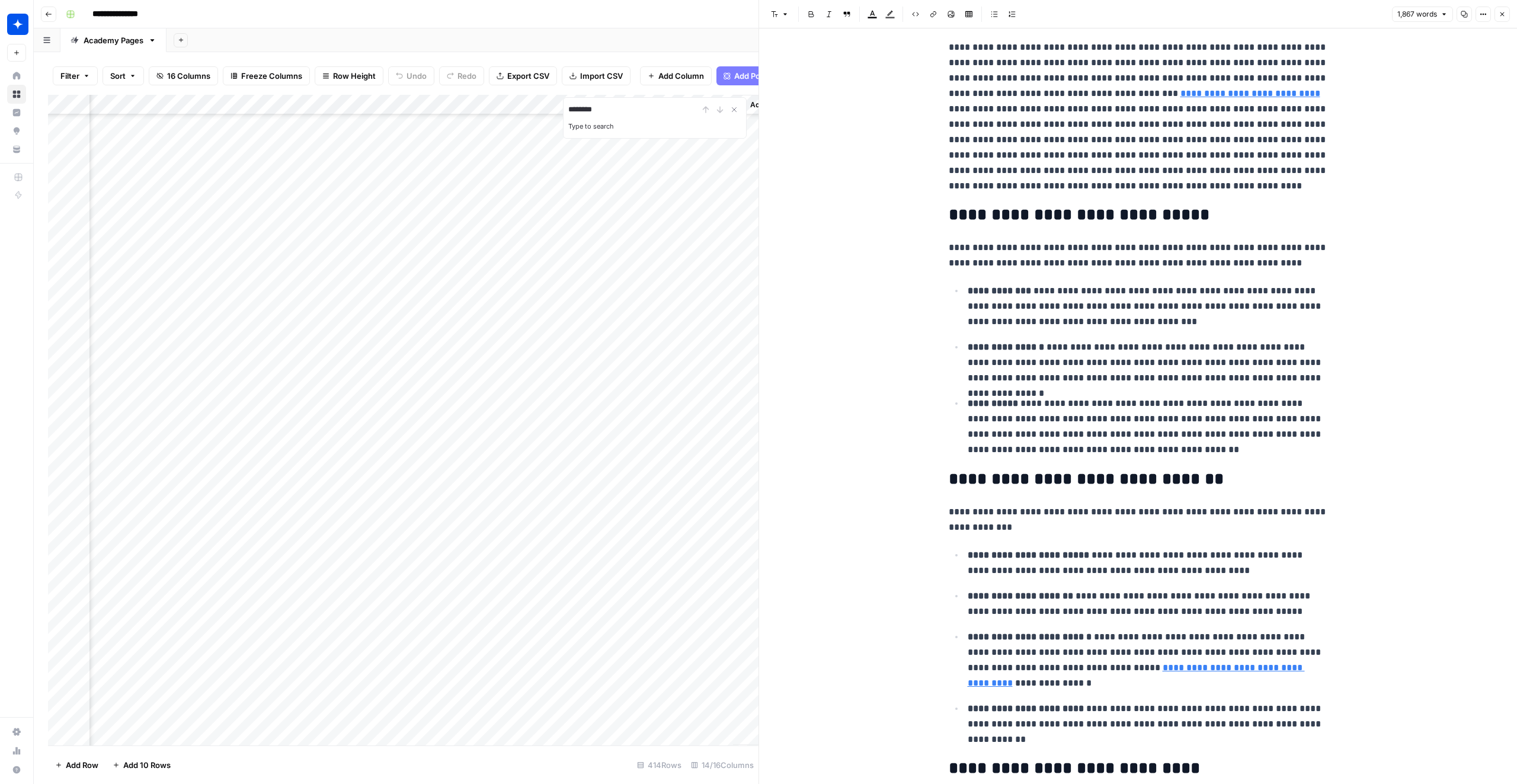
scroll to position [0, 0]
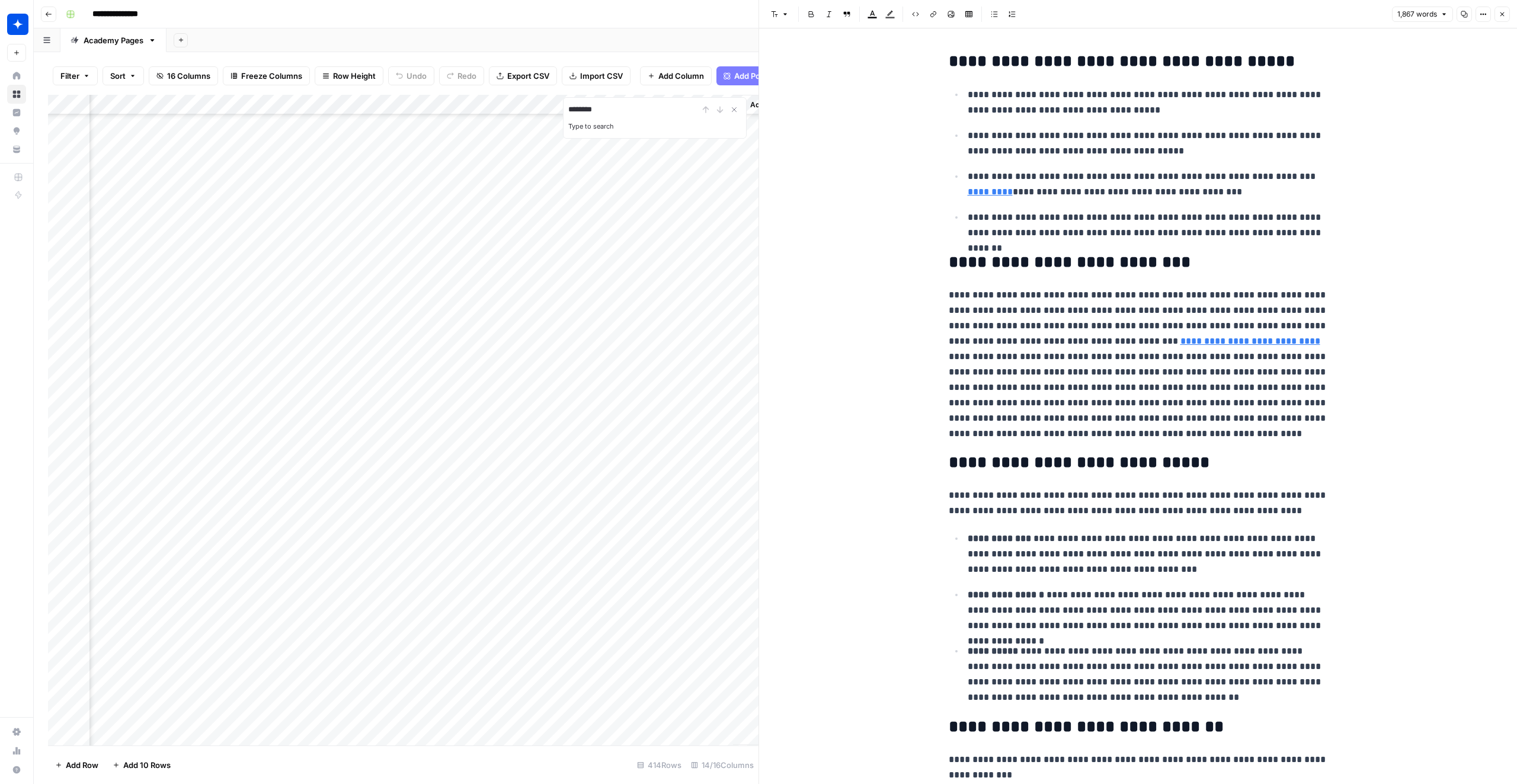
click at [1501, 16] on icon "button" at bounding box center [1502, 14] width 7 height 7
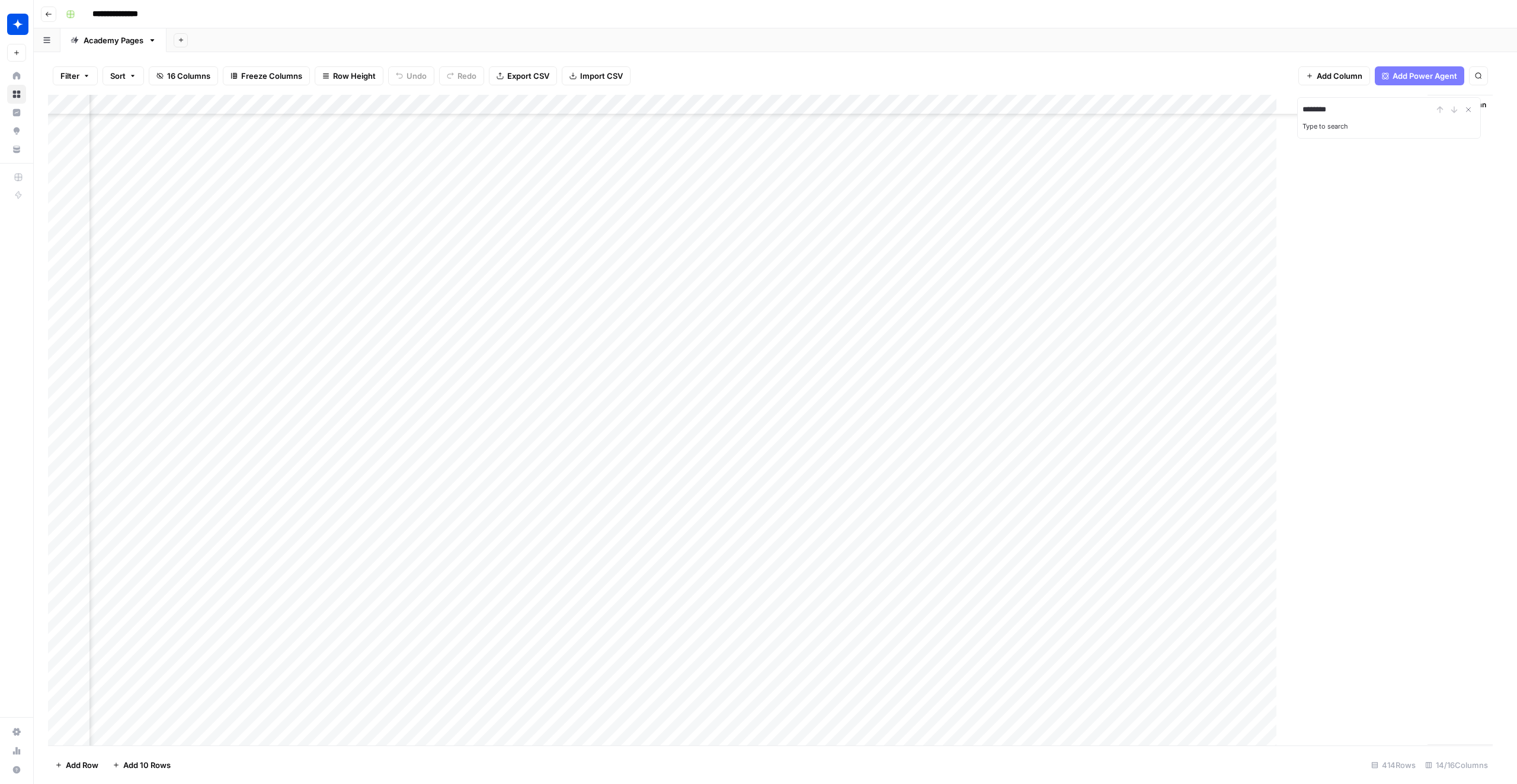
scroll to position [7725, 408]
click at [1302, 594] on div "Add Column" at bounding box center [775, 420] width 1454 height 650
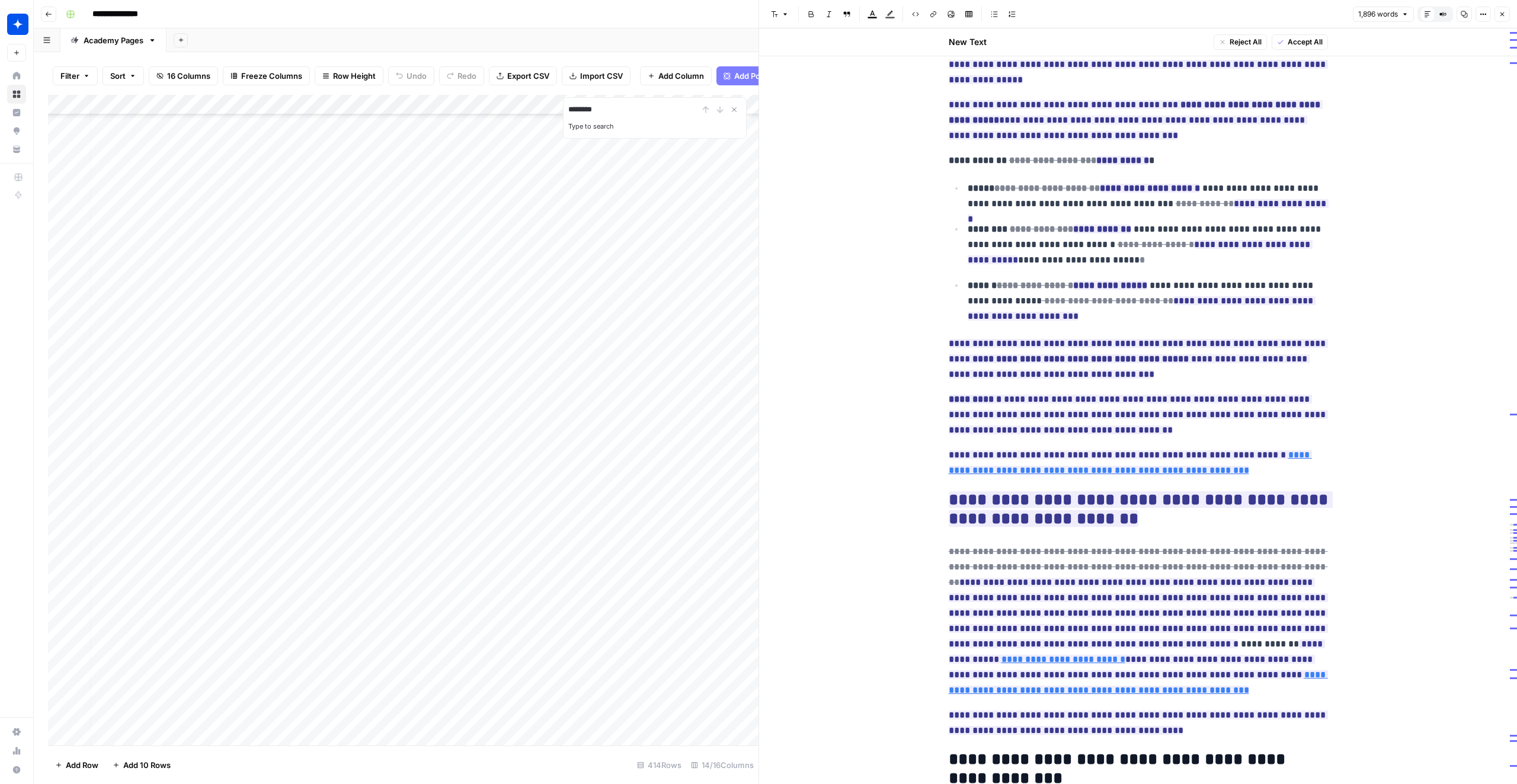
scroll to position [7725, 0]
click at [232, 596] on div "Add Column" at bounding box center [403, 420] width 711 height 650
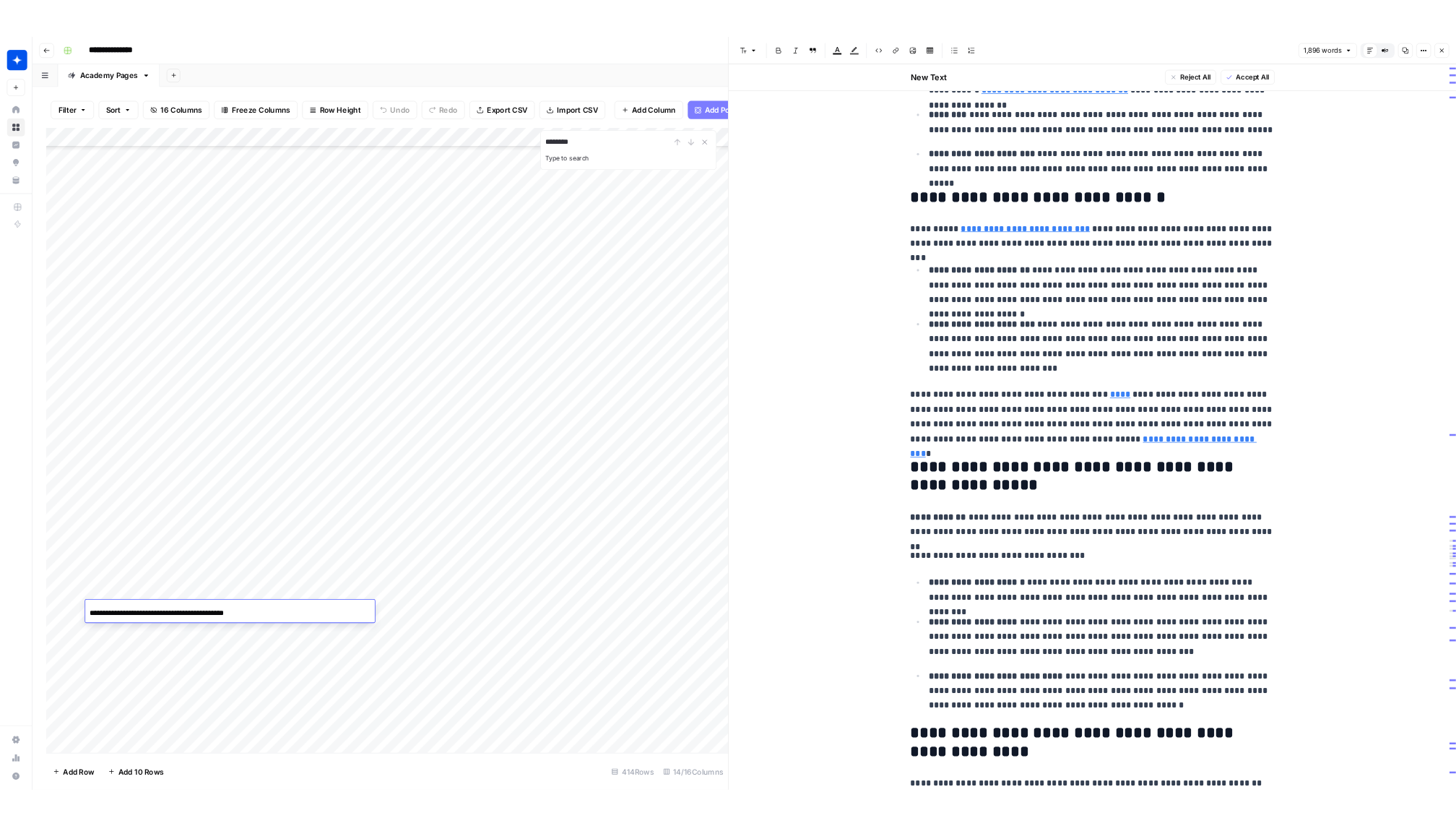
scroll to position [1351, 0]
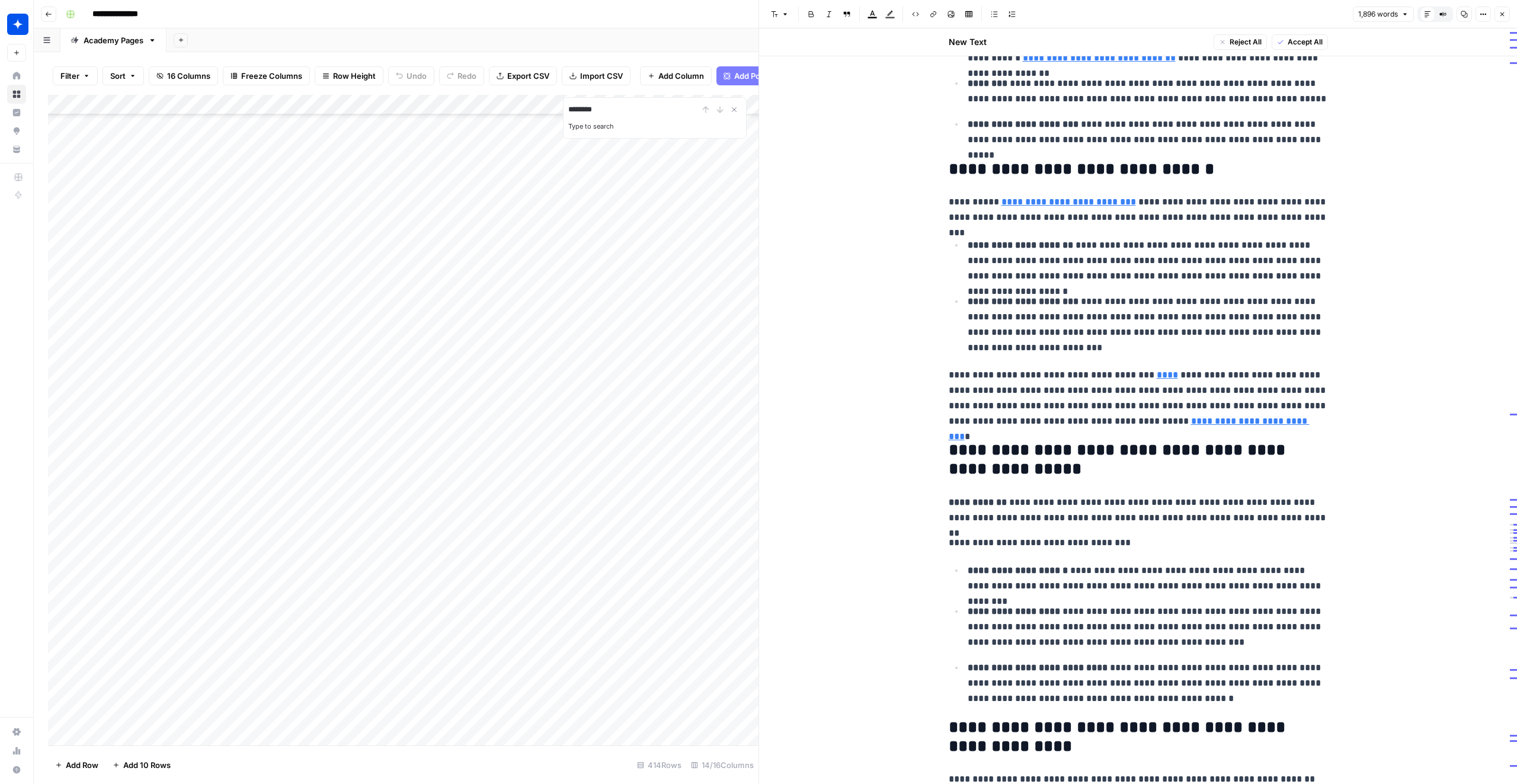
click at [1029, 535] on p "**********" at bounding box center [1138, 543] width 379 height 16
click at [1501, 8] on button "Close" at bounding box center [1502, 14] width 16 height 16
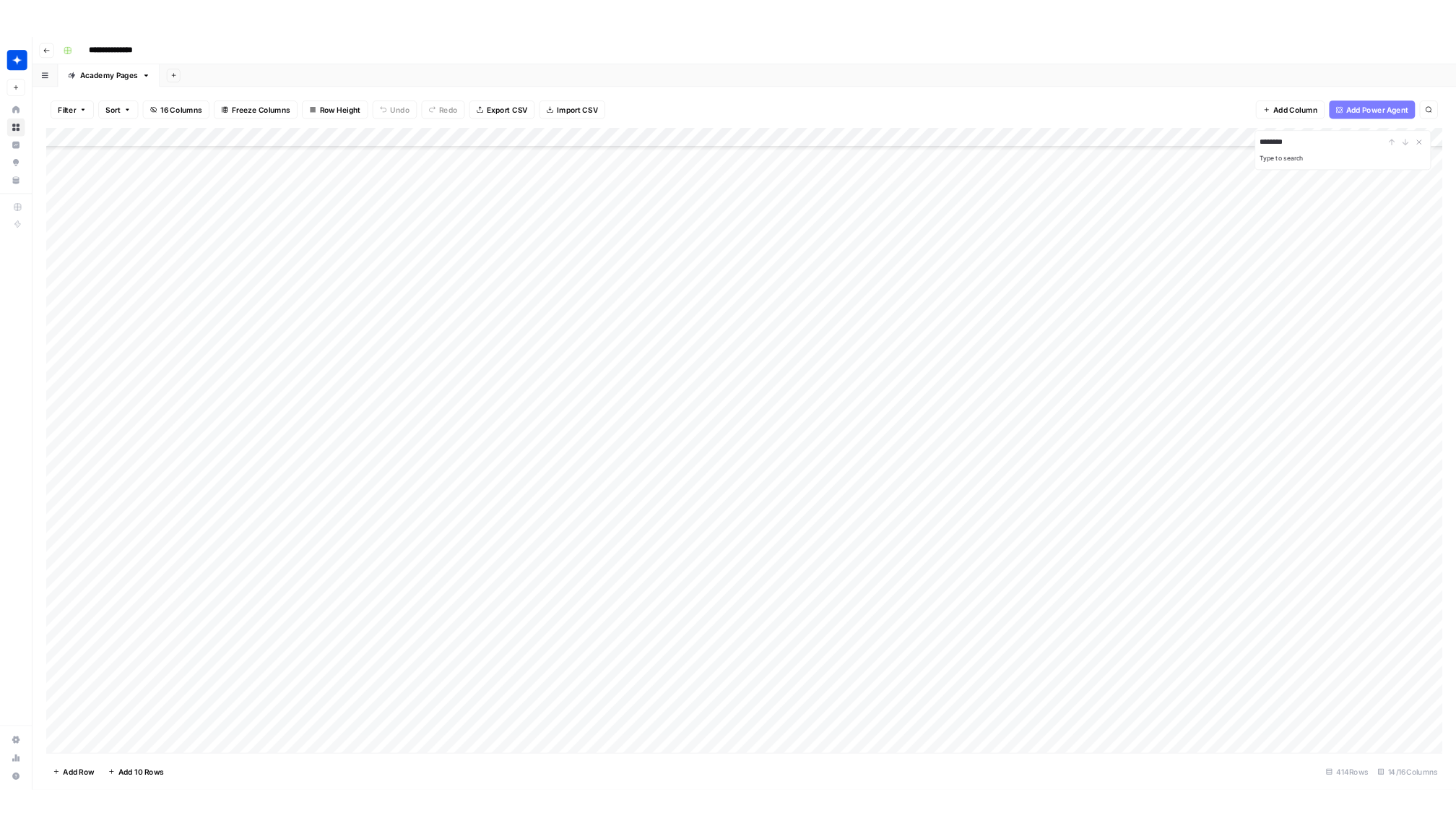
scroll to position [9419, 0]
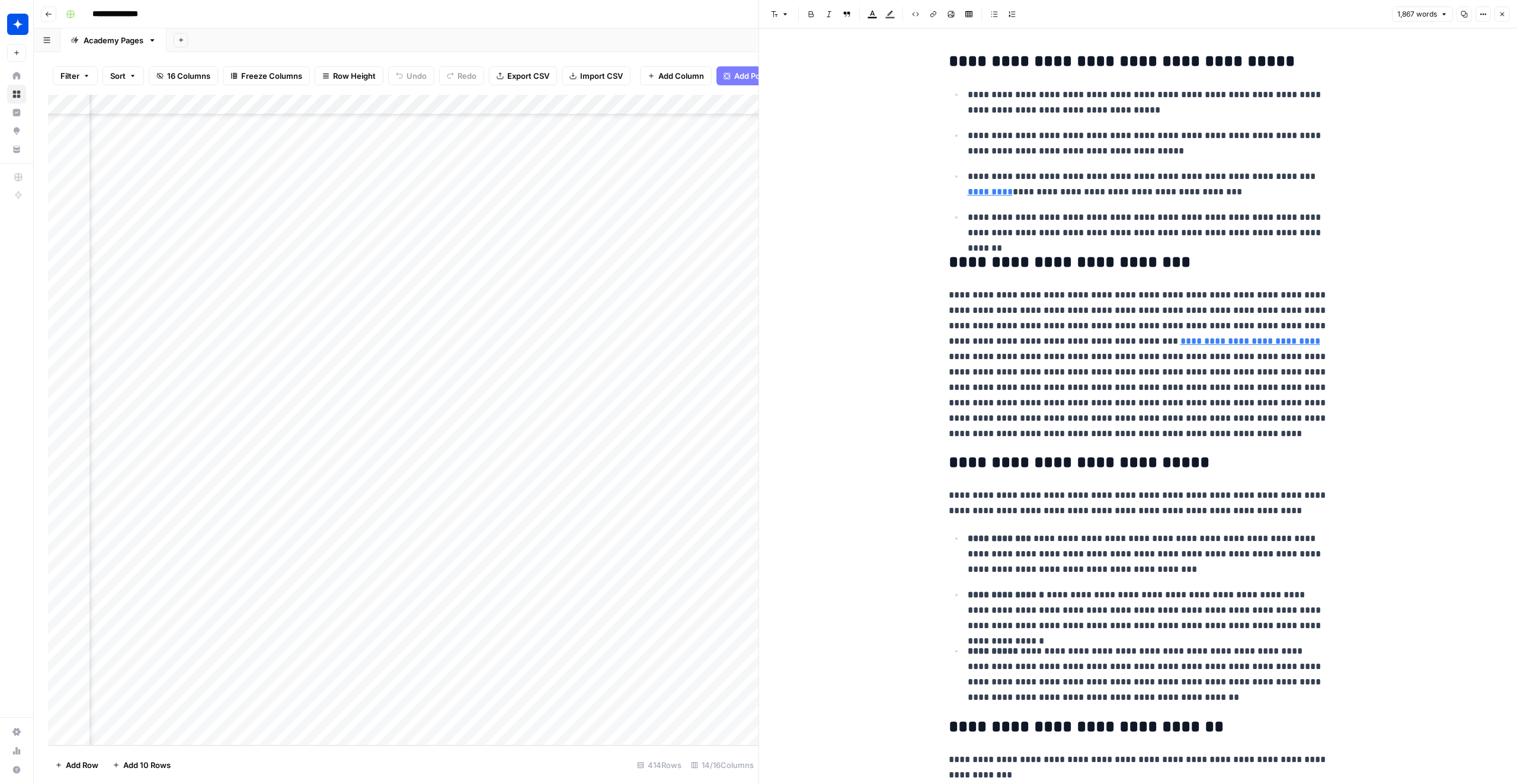
scroll to position [7727, 855]
click at [661, 593] on div "Add Column" at bounding box center [403, 420] width 711 height 650
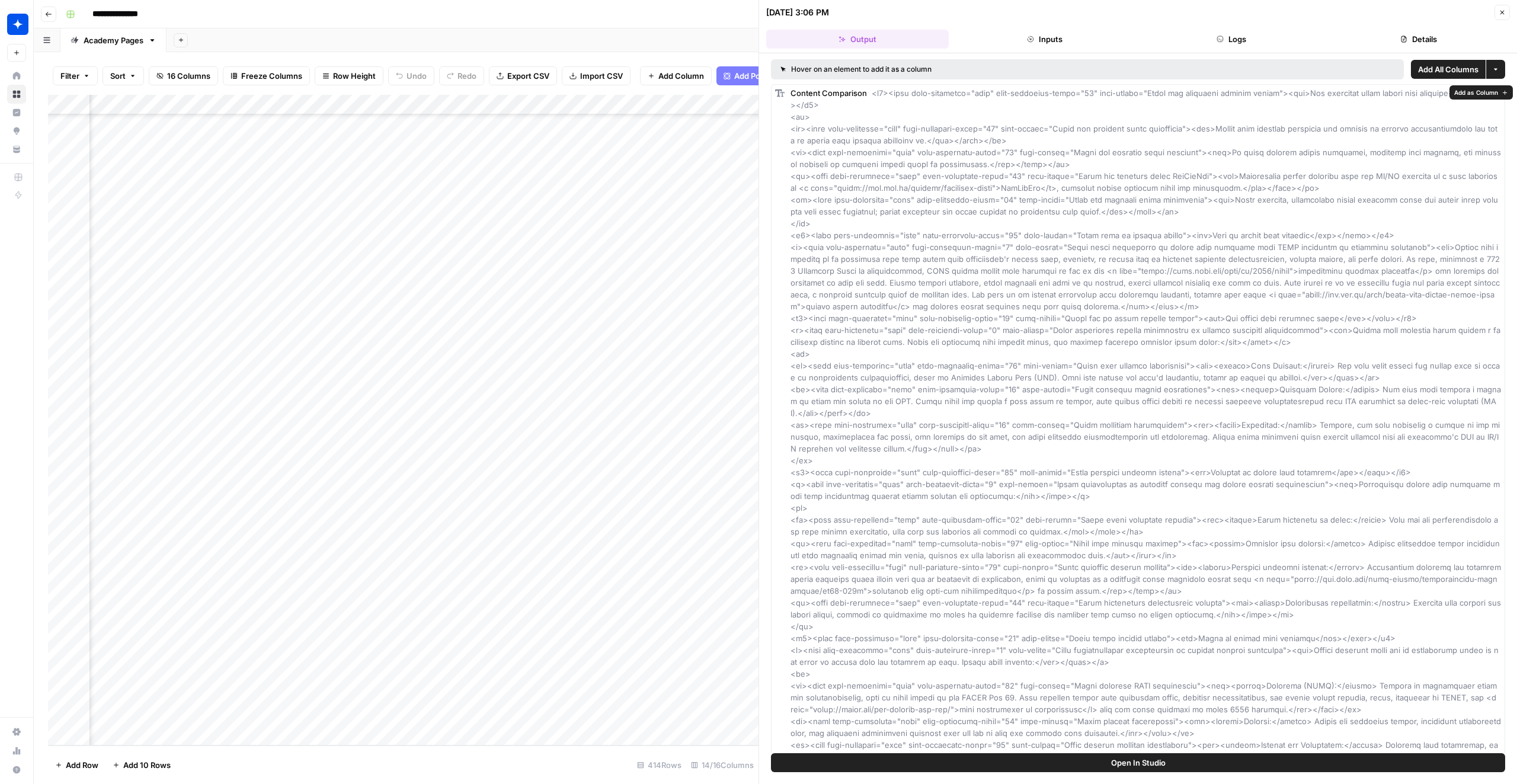
click at [1363, 26] on header "[DATE] 3:06 PM Close Output Inputs Logs Details" at bounding box center [1138, 26] width 758 height 54
click at [720, 584] on div "Add Column" at bounding box center [403, 420] width 711 height 650
click at [706, 590] on div "Add Column" at bounding box center [403, 420] width 711 height 650
click at [707, 595] on div "Add Column" at bounding box center [403, 420] width 711 height 650
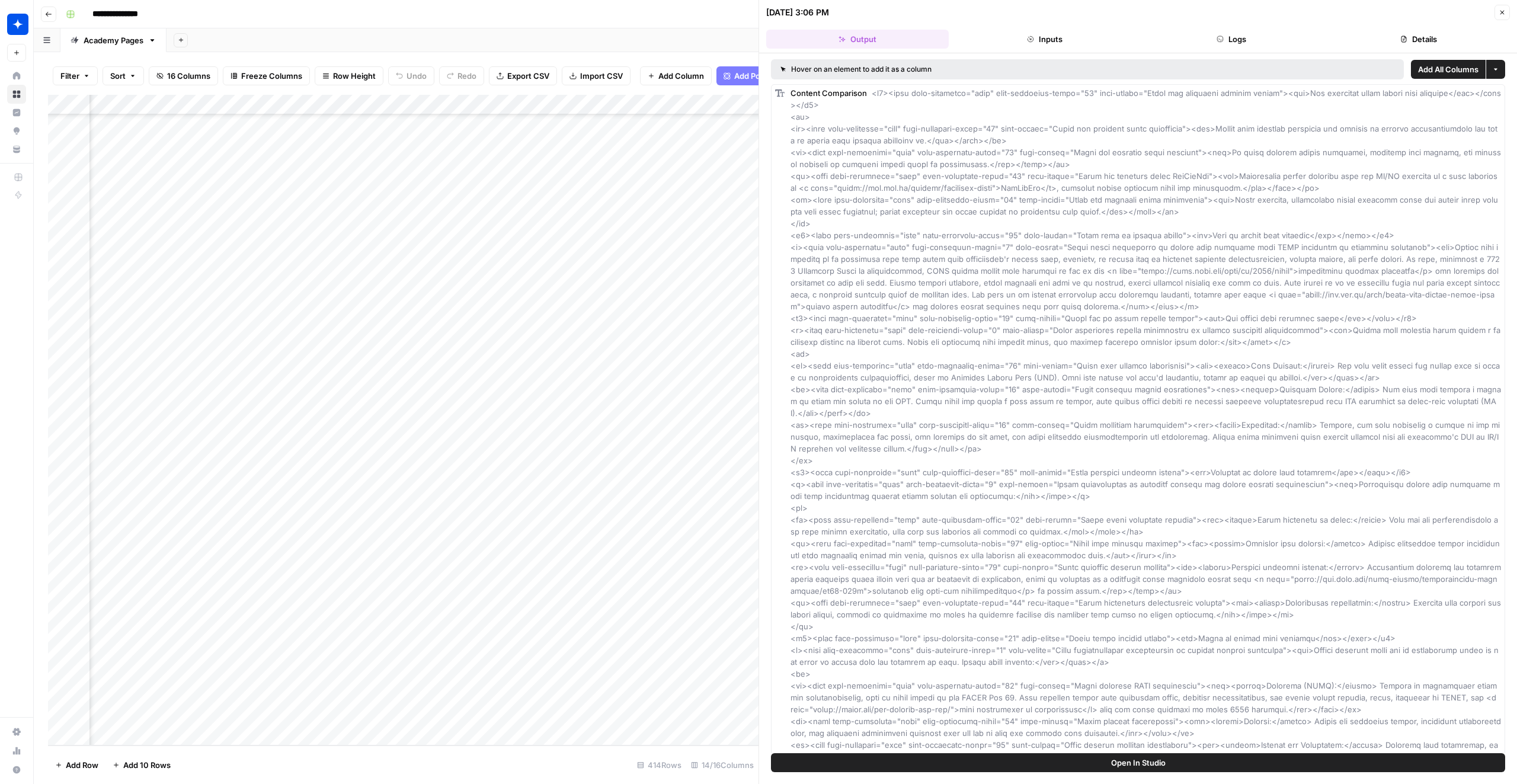
click at [696, 577] on div "Add Column" at bounding box center [403, 420] width 711 height 650
click at [693, 596] on div "Add Column" at bounding box center [403, 420] width 711 height 650
click at [458, 594] on div "Add Column" at bounding box center [403, 420] width 711 height 650
click at [1279, 57] on div "Hover on an element to add it as a column Add All Columns More options Content …" at bounding box center [1138, 403] width 758 height 700
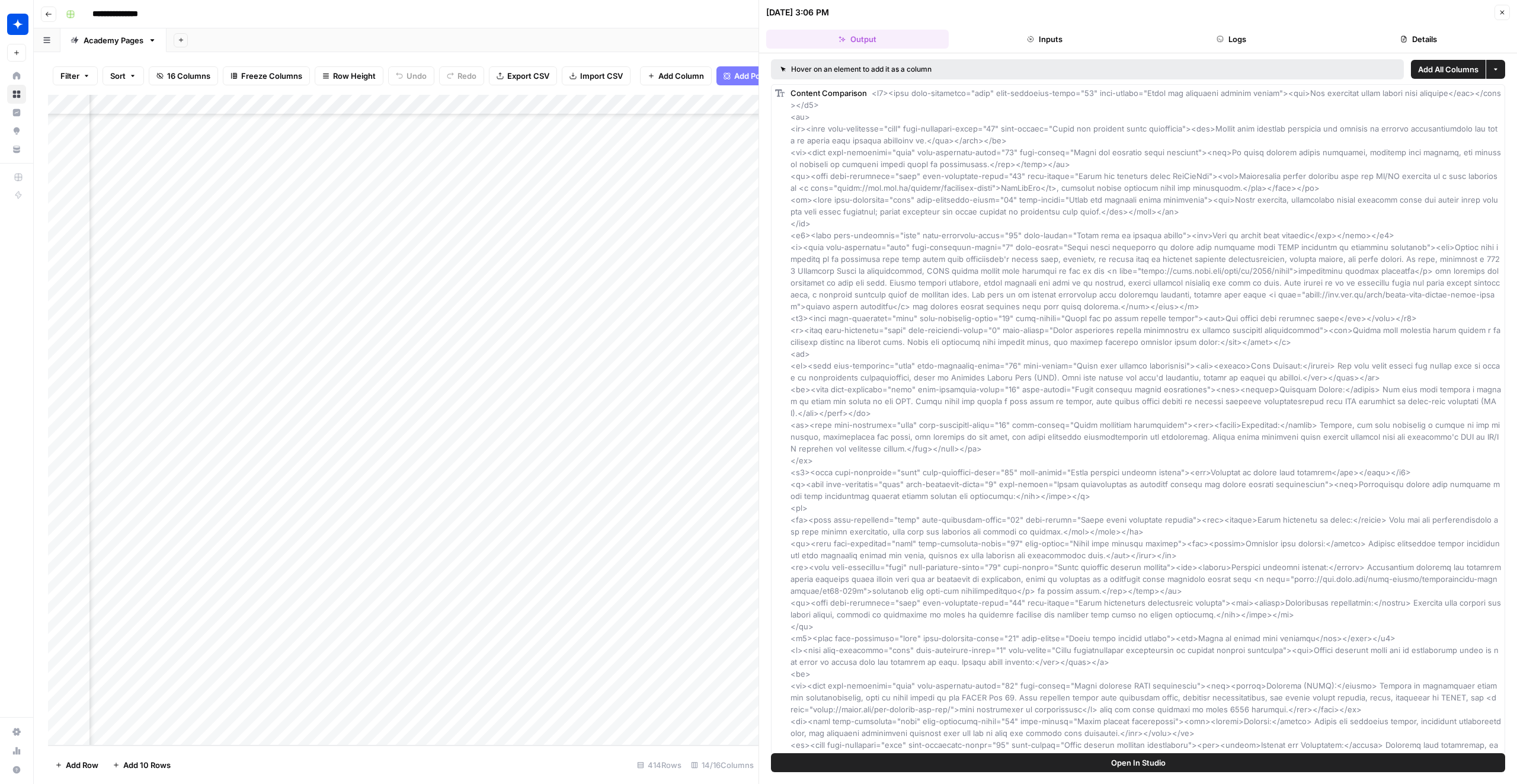
click at [1276, 49] on header "09/11/25 at 3:06 PM Close Output Inputs Logs Details" at bounding box center [1138, 26] width 758 height 54
click at [1272, 48] on header "09/11/25 at 3:06 PM Close Output Inputs Logs Details" at bounding box center [1138, 26] width 758 height 54
click at [1263, 43] on button "Logs" at bounding box center [1232, 39] width 182 height 19
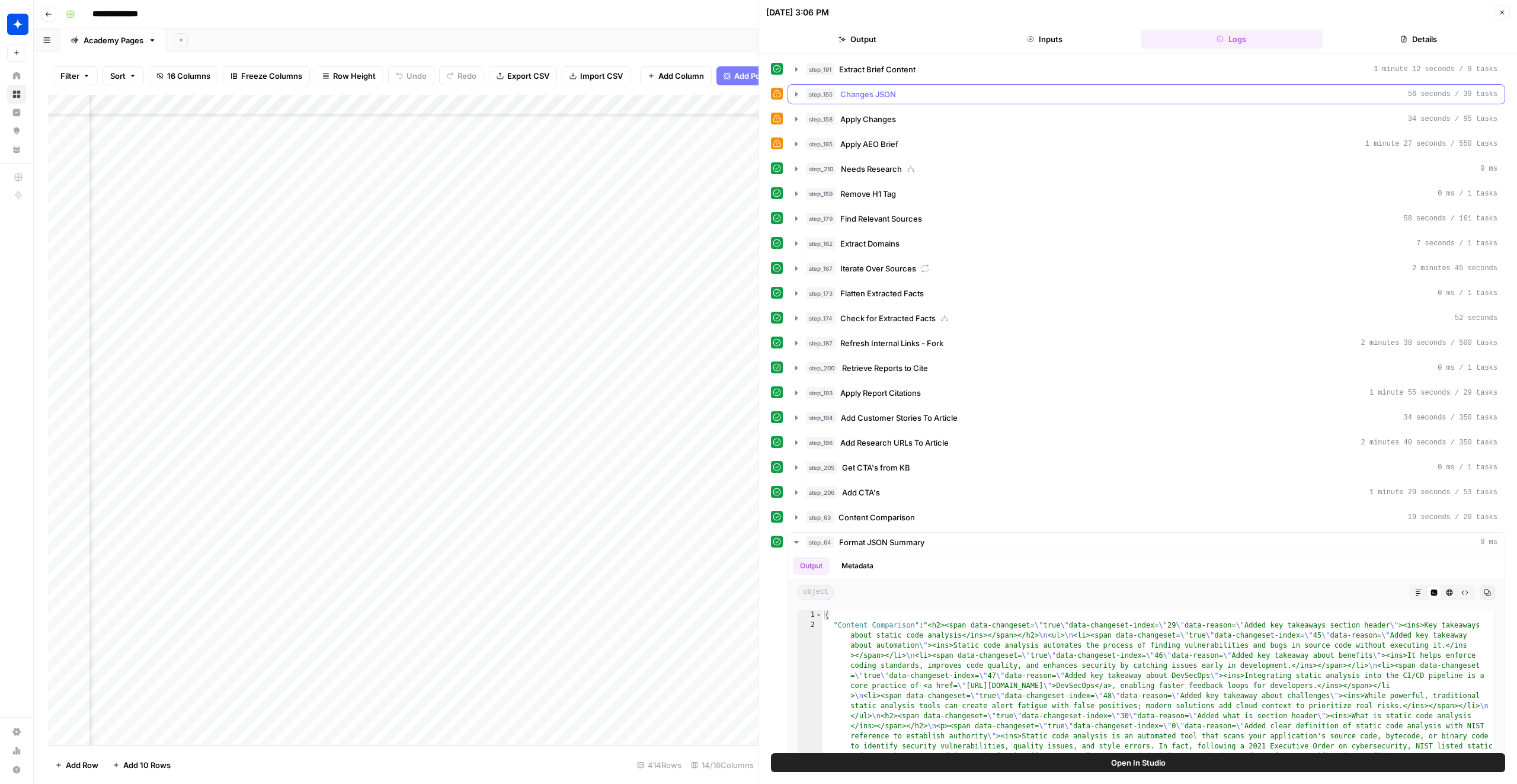
click at [1063, 93] on div "step_155 Changes JSON 56 seconds / 39 tasks" at bounding box center [1151, 95] width 691 height 12
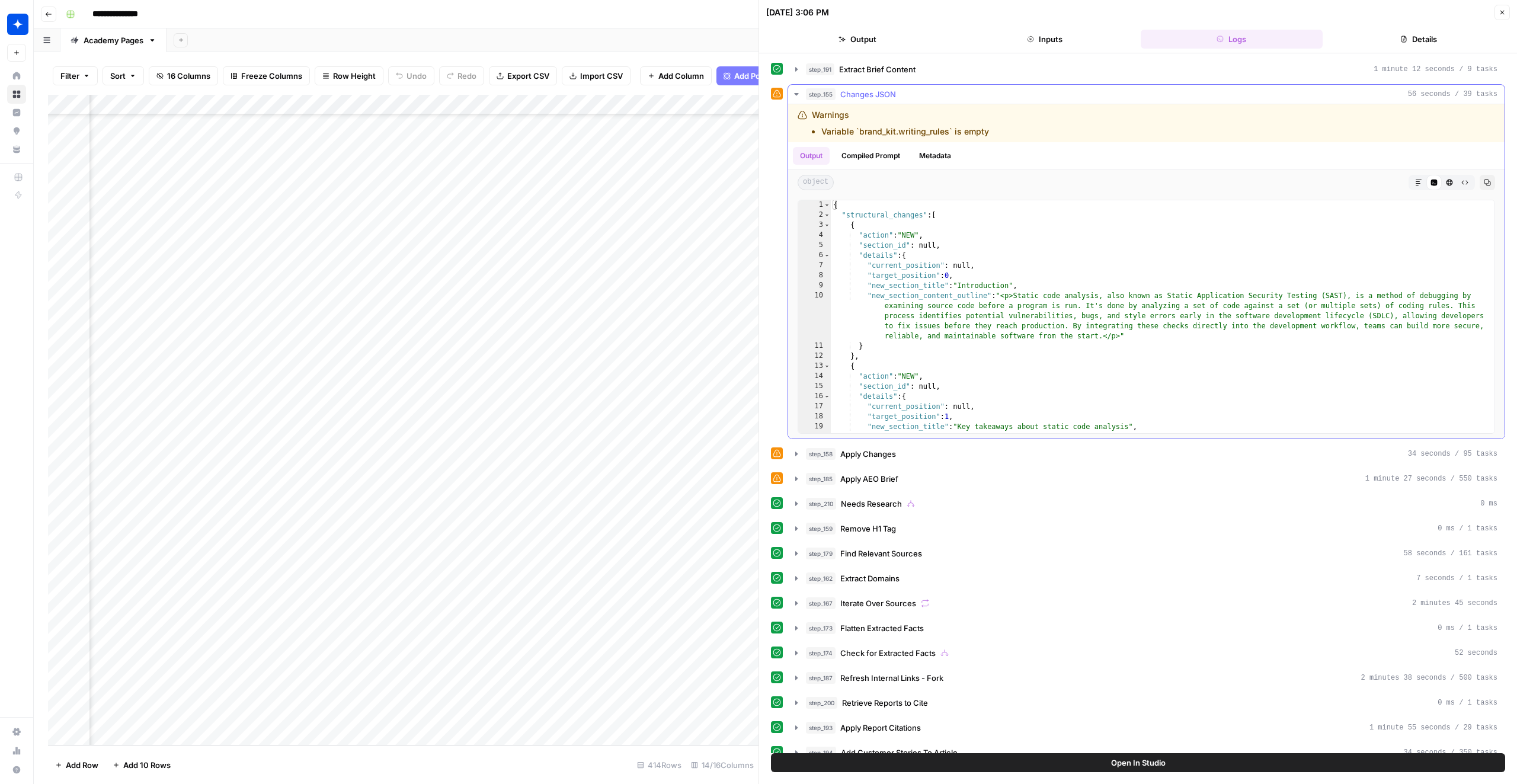
click at [1485, 179] on icon "button" at bounding box center [1487, 182] width 7 height 7
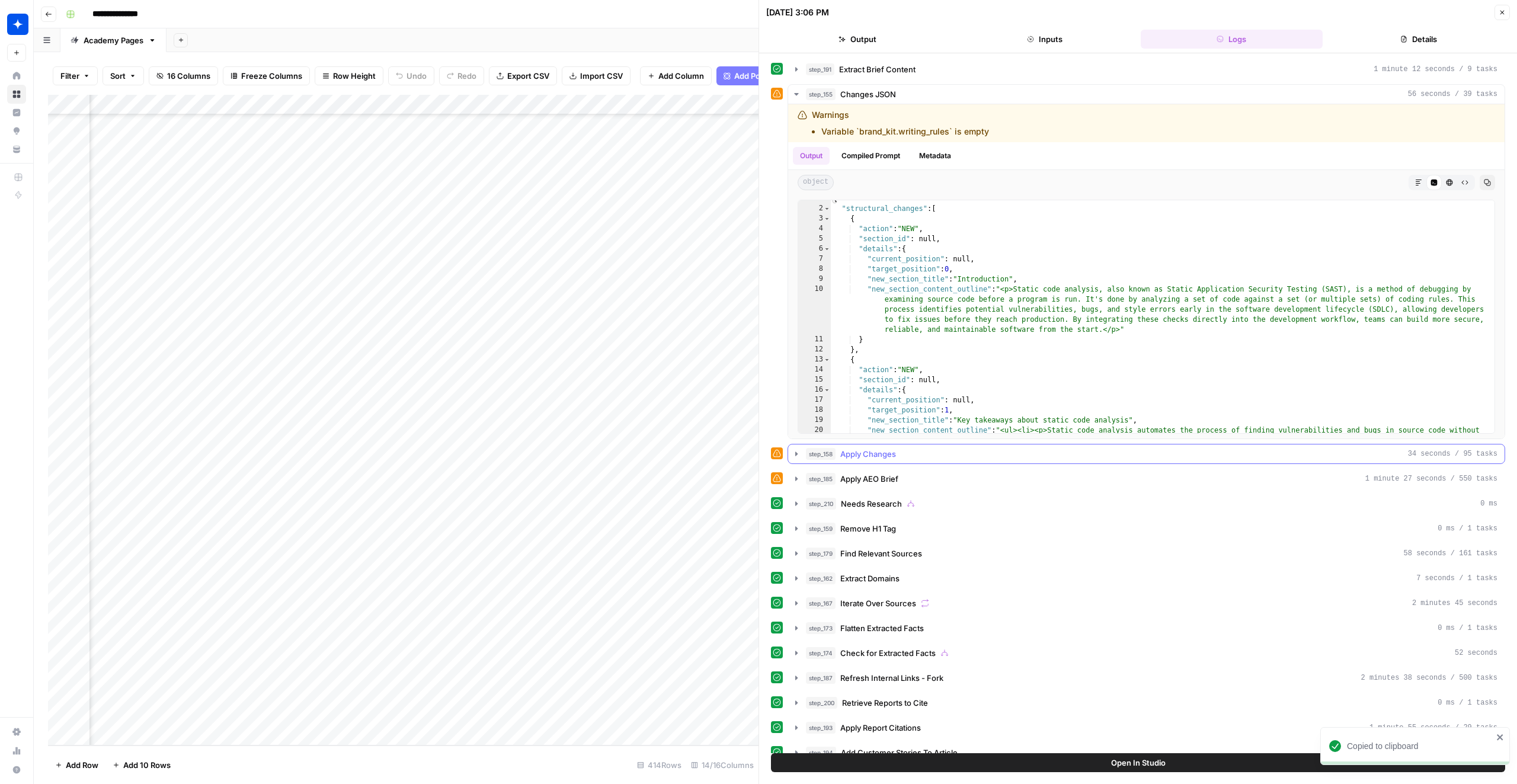
click at [907, 459] on button "step_158 Apply Changes 34 seconds / 95 tasks" at bounding box center [1146, 453] width 716 height 19
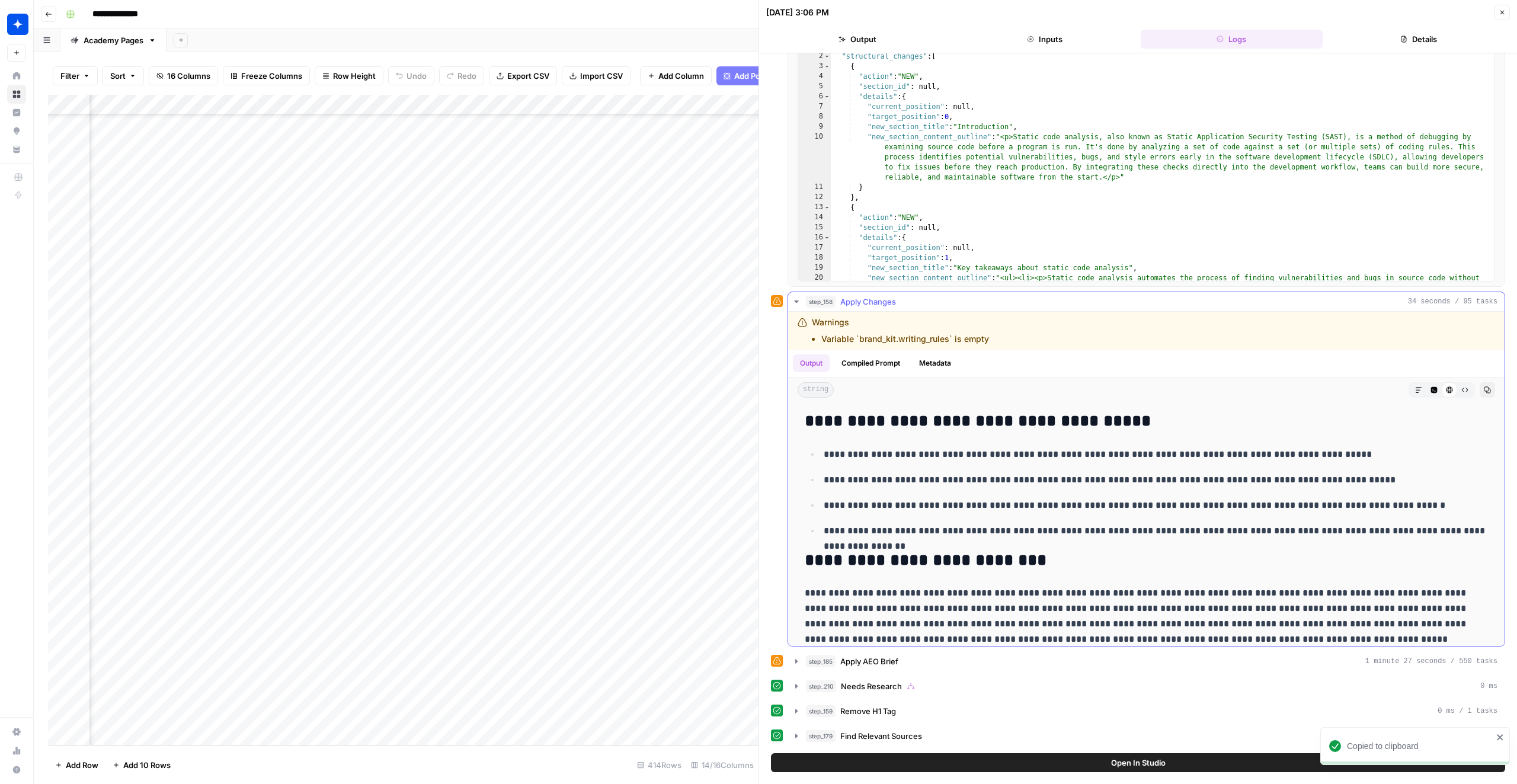
scroll to position [149, 0]
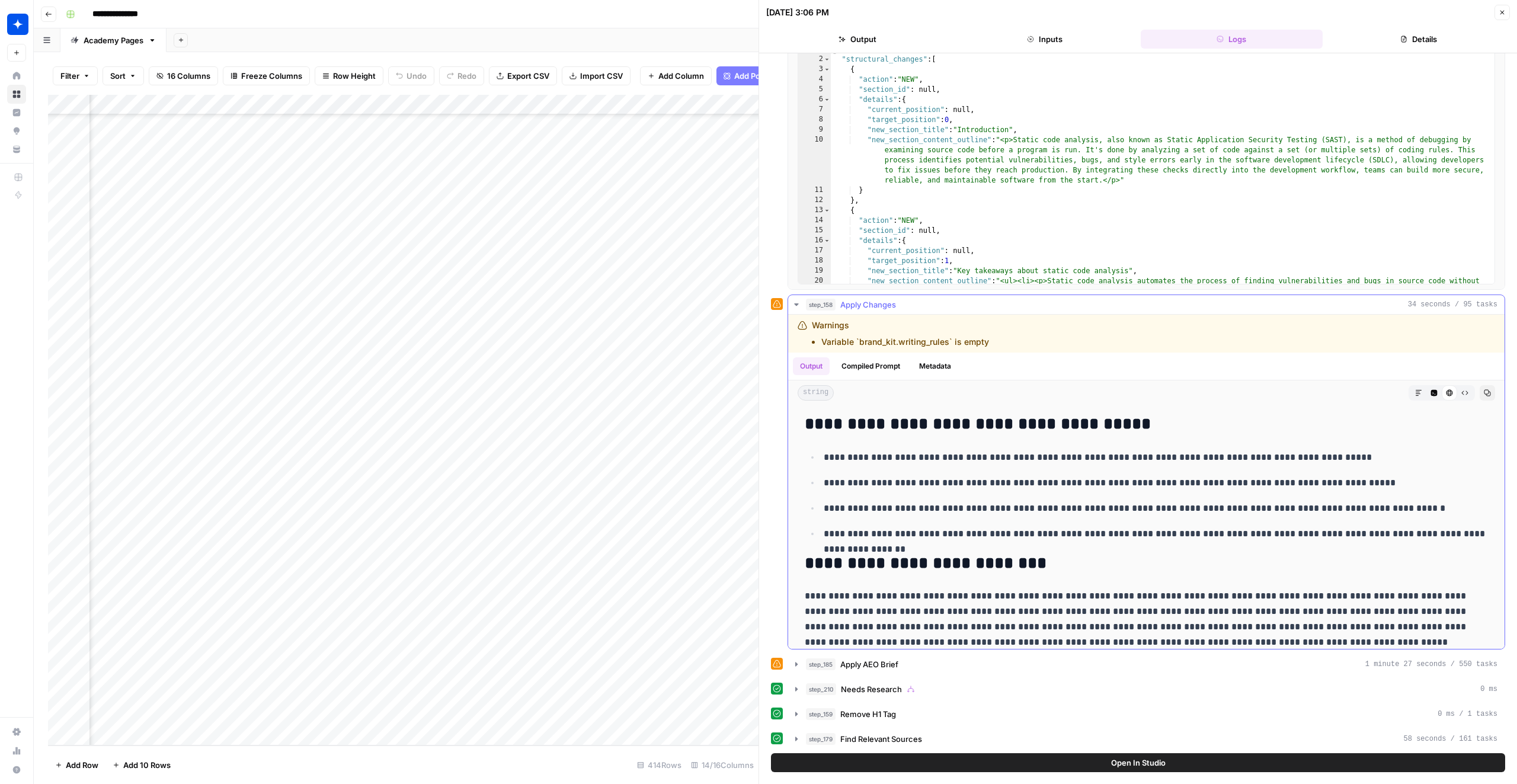
click at [1299, 501] on p "**********" at bounding box center [1156, 508] width 665 height 16
type input "*"
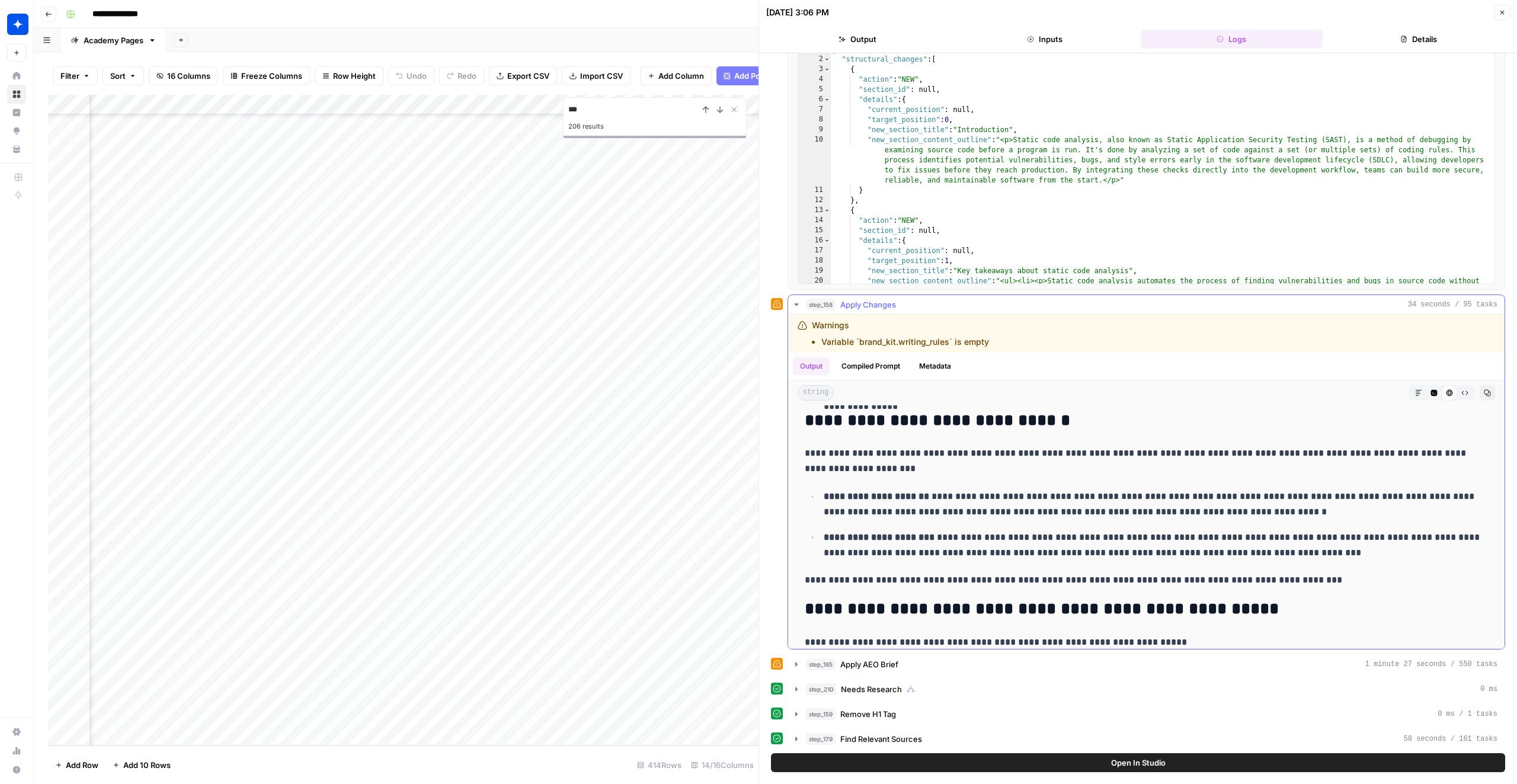
scroll to position [972, 0]
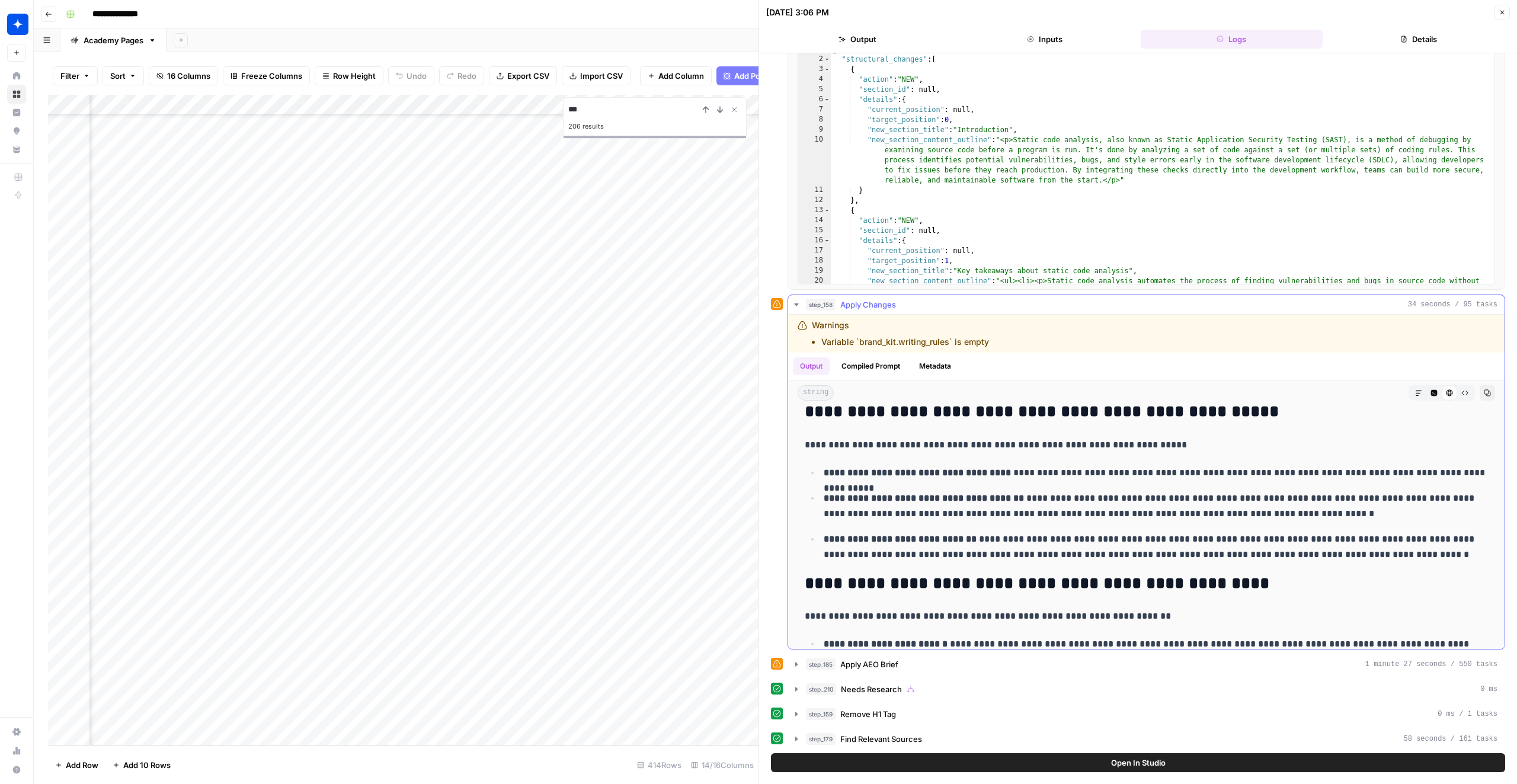
type input "***"
click at [1264, 574] on h2 "**********" at bounding box center [1146, 583] width 684 height 19
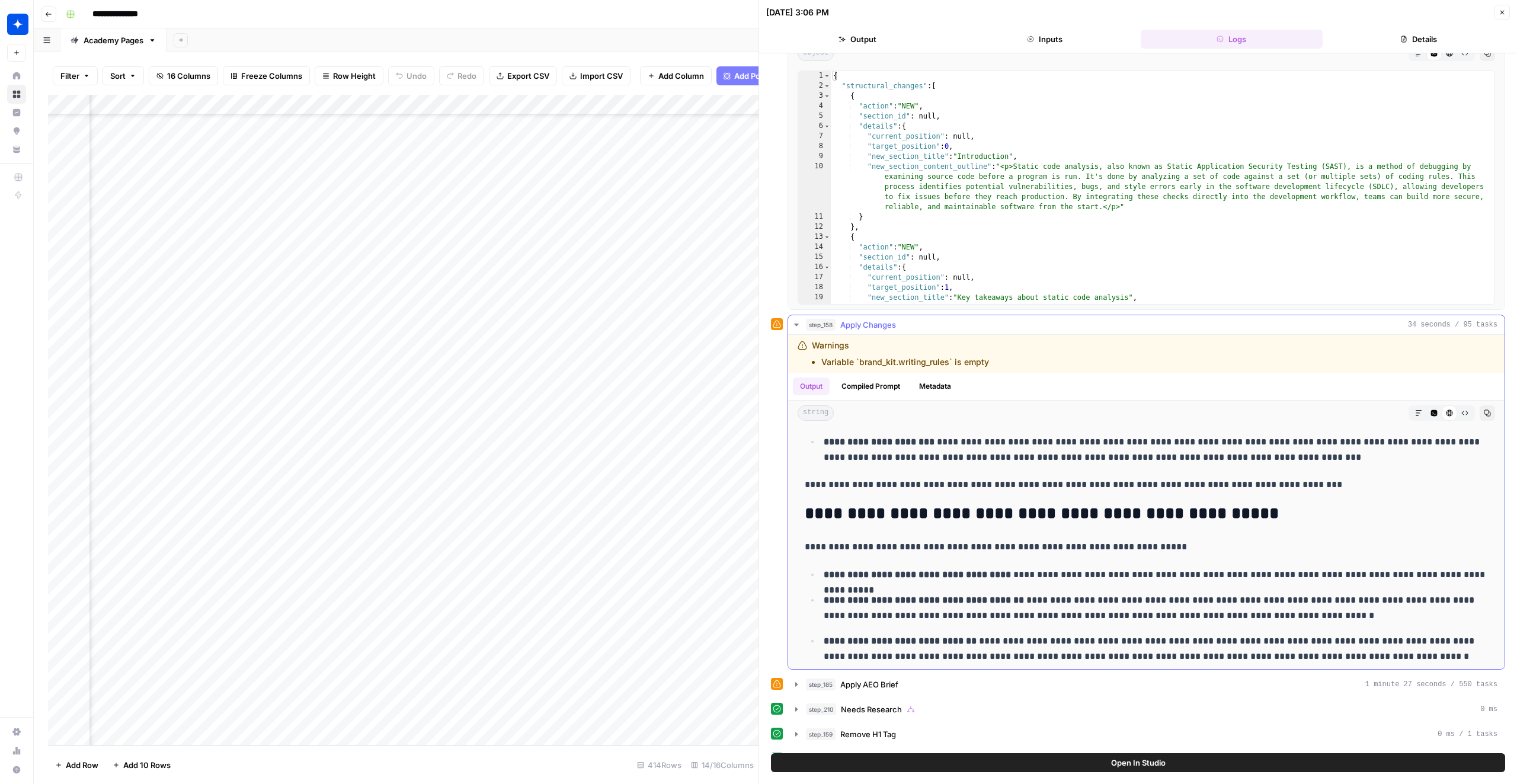
scroll to position [868, 0]
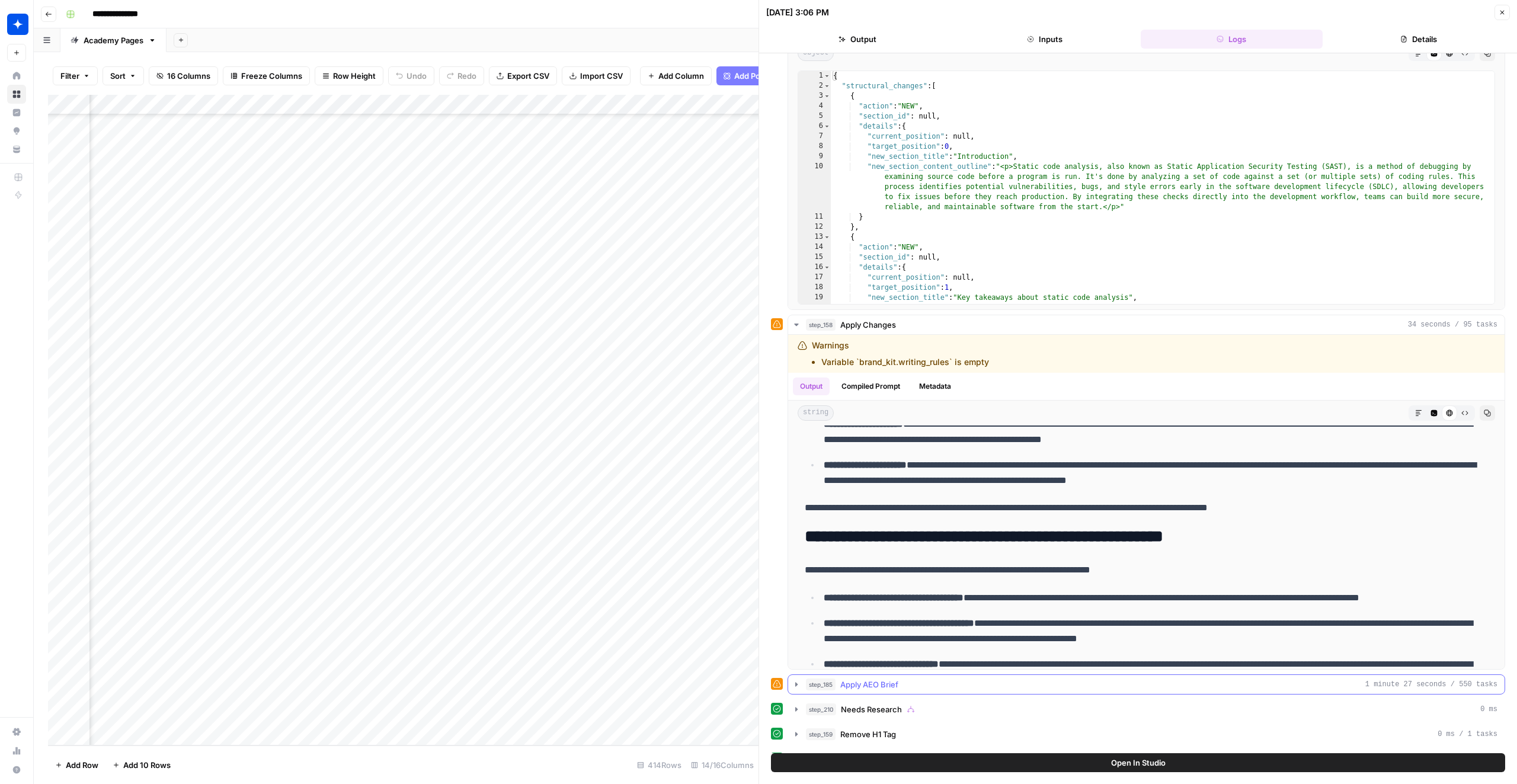
click at [969, 685] on div "step_185 Apply AEO Brief 1 minute 27 seconds / 550 tasks" at bounding box center [1151, 685] width 691 height 12
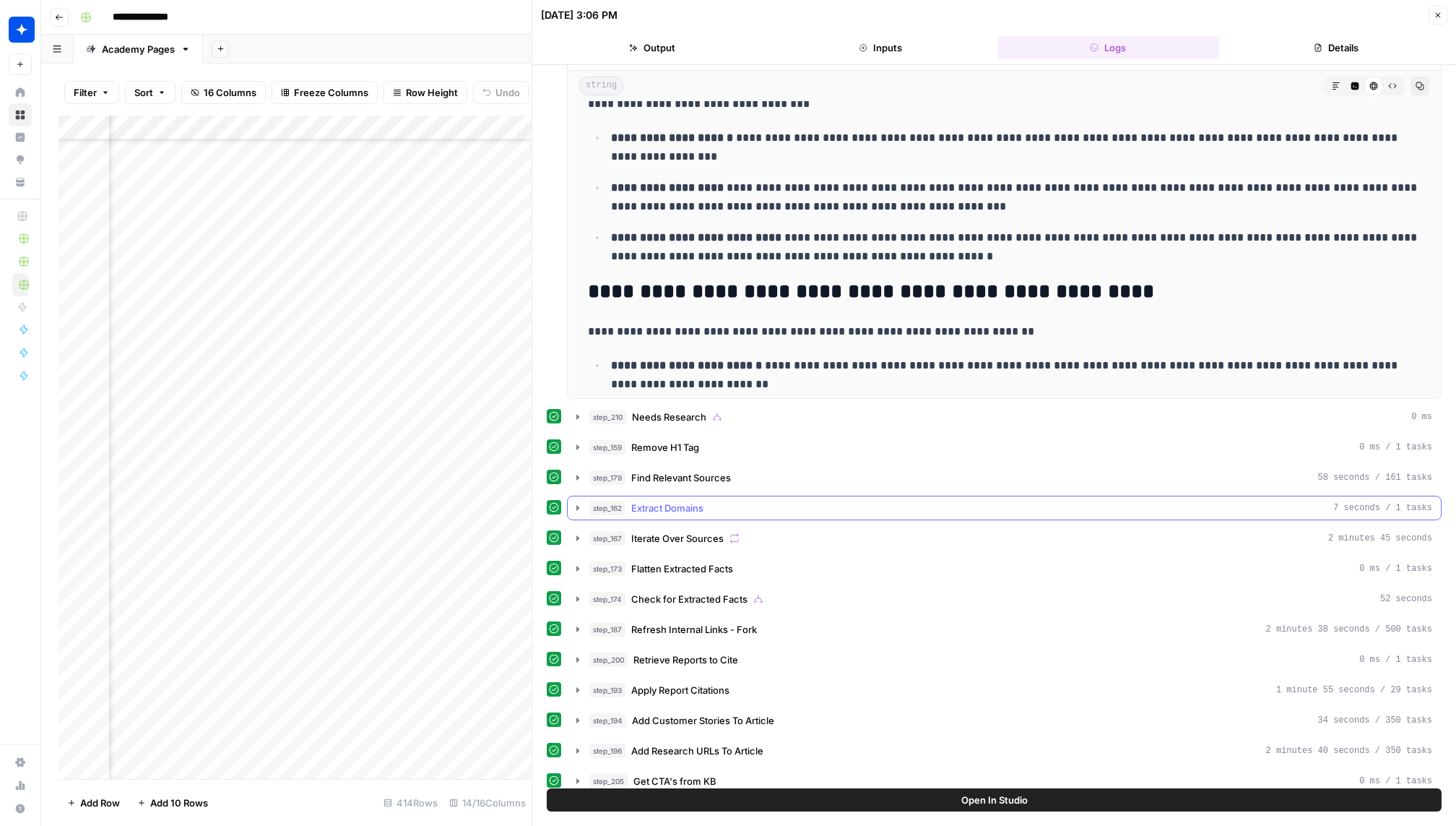
scroll to position [1008, 0]
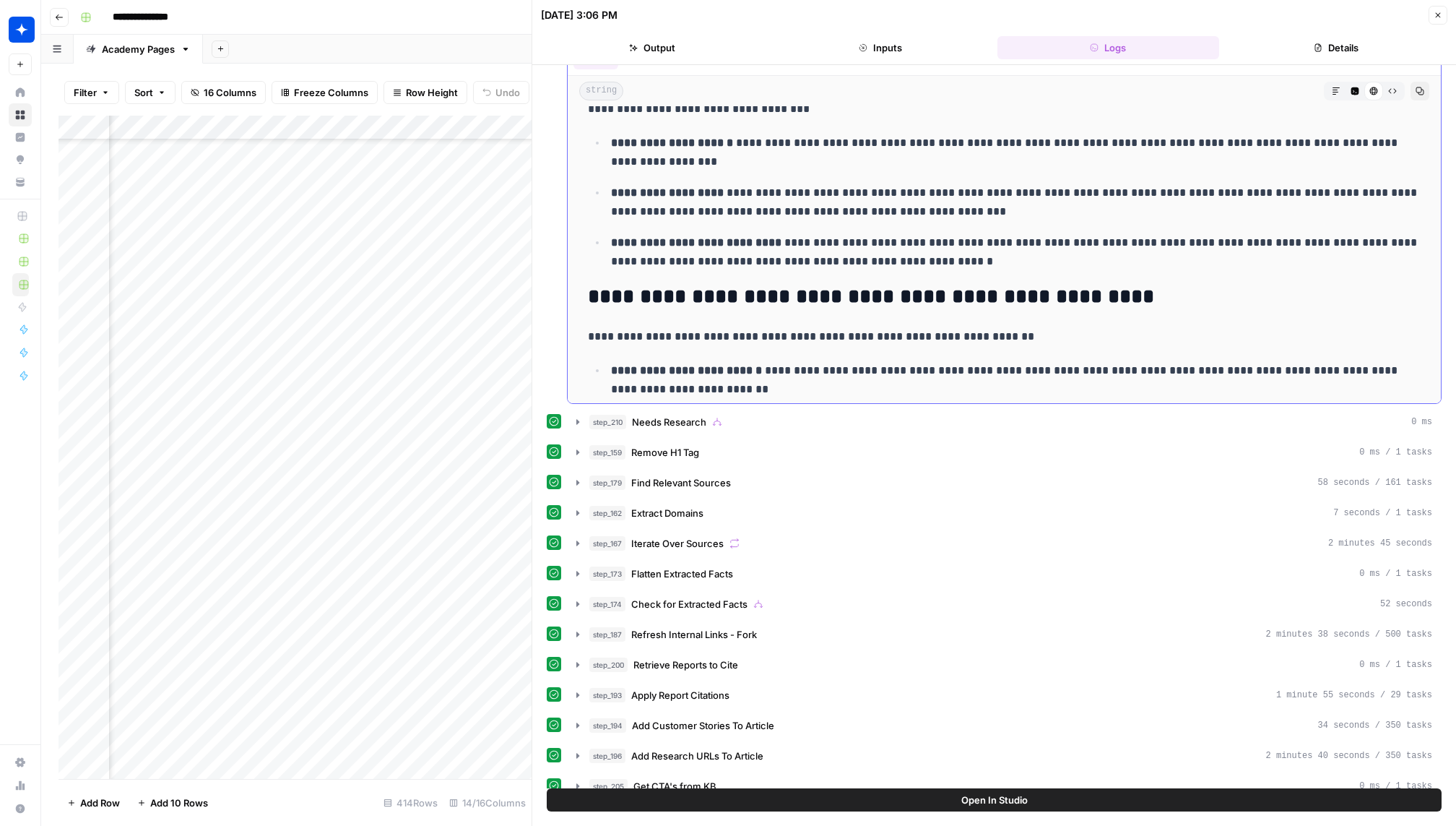
click at [1421, 89] on icon "button" at bounding box center [1420, 91] width 9 height 9
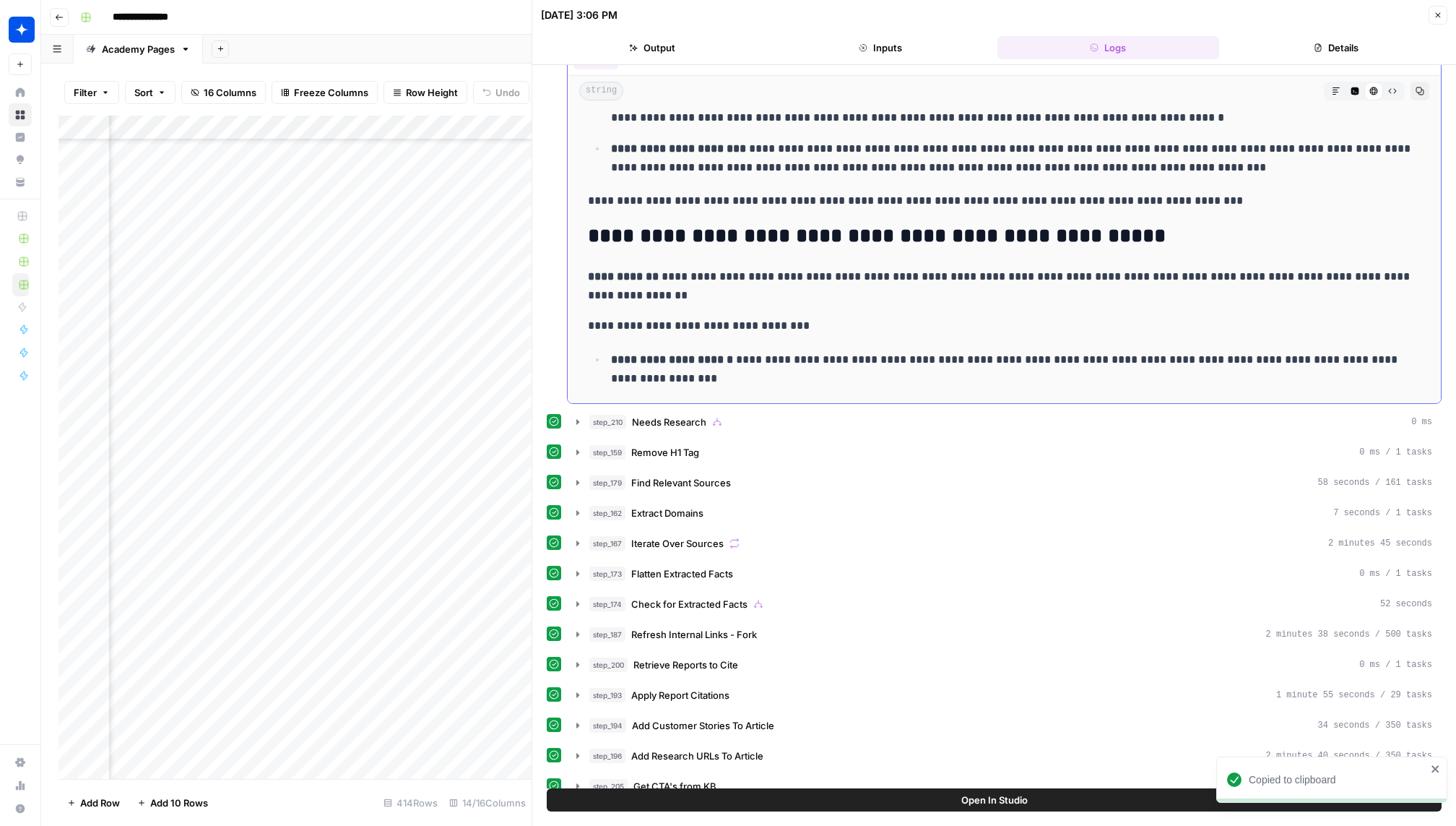
scroll to position [1073, 0]
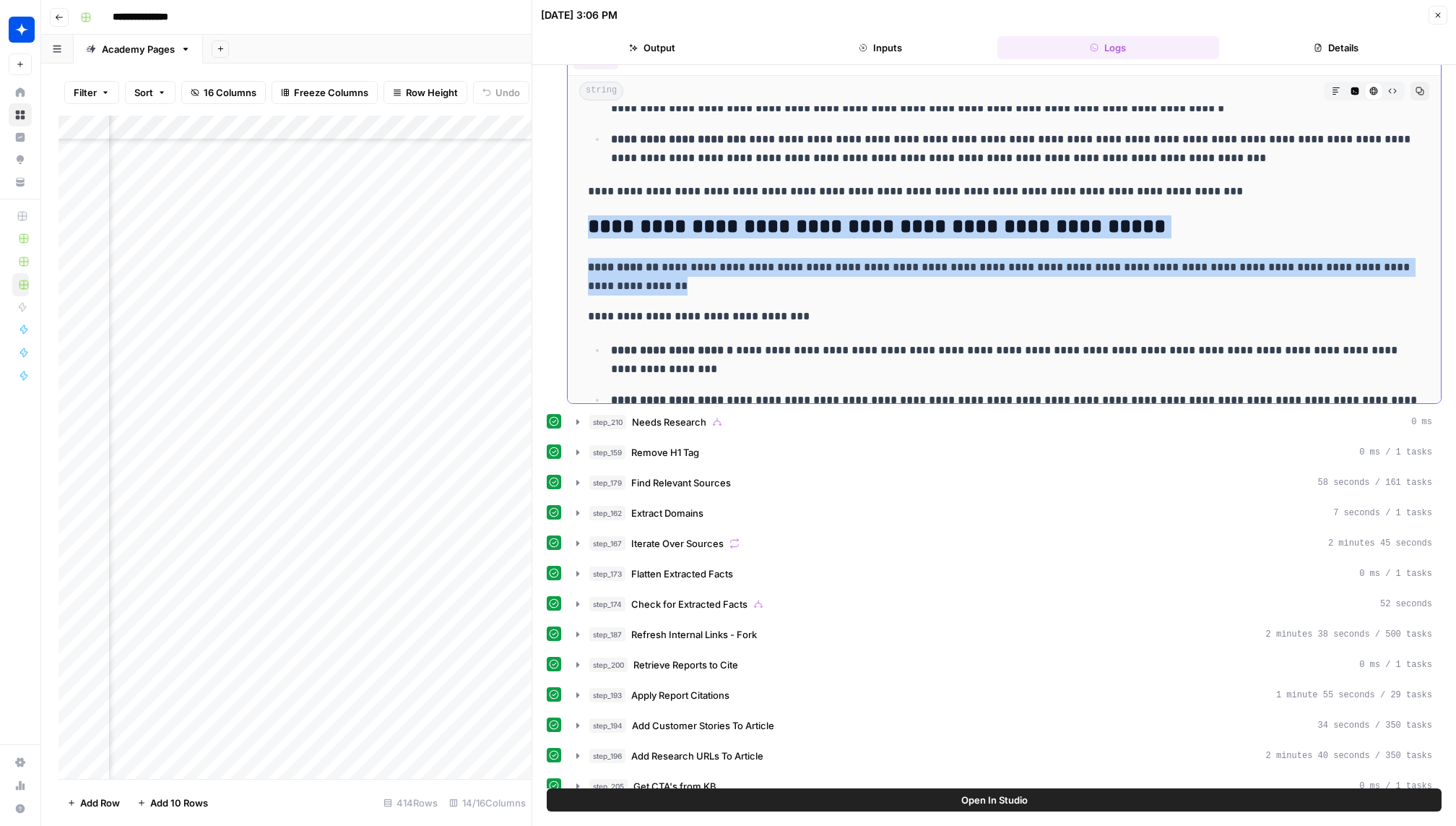
drag, startPoint x: 639, startPoint y: 280, endPoint x: 588, endPoint y: 213, distance: 84.2
click at [588, 213] on div "**********" at bounding box center [1004, 604] width 850 height 3129
